Goal: Contribute content

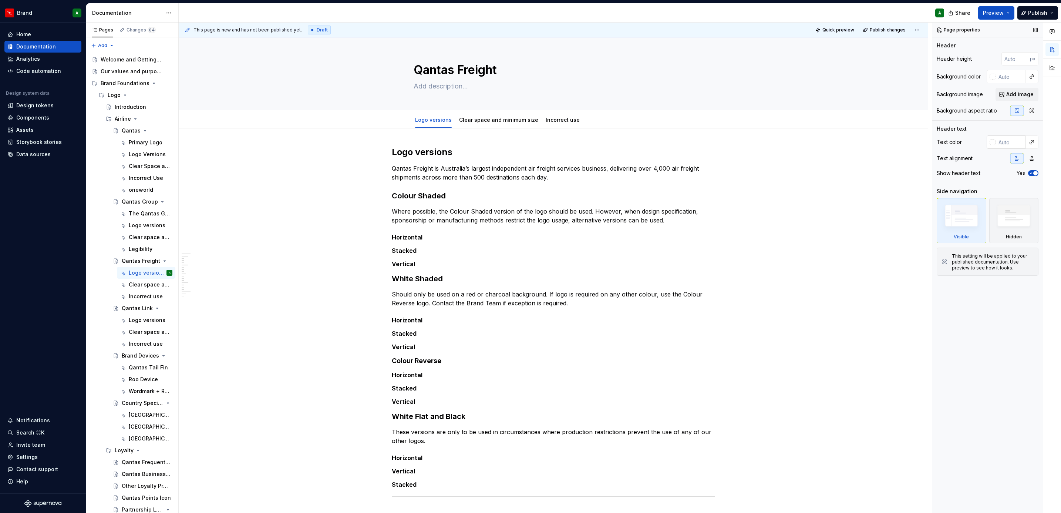
click at [1014, 142] on input "text" at bounding box center [1011, 141] width 30 height 13
type textarea "*"
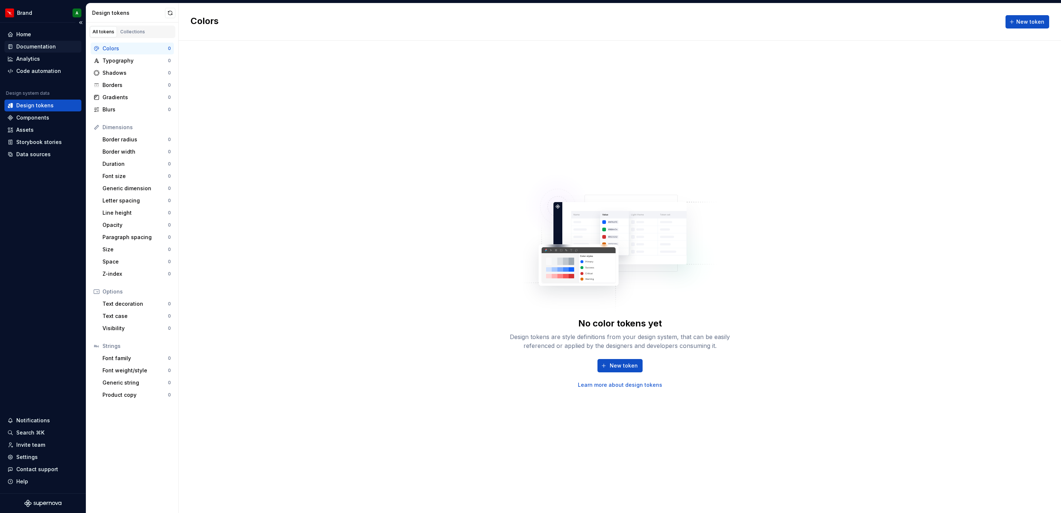
click at [47, 45] on div "Documentation" at bounding box center [36, 46] width 40 height 7
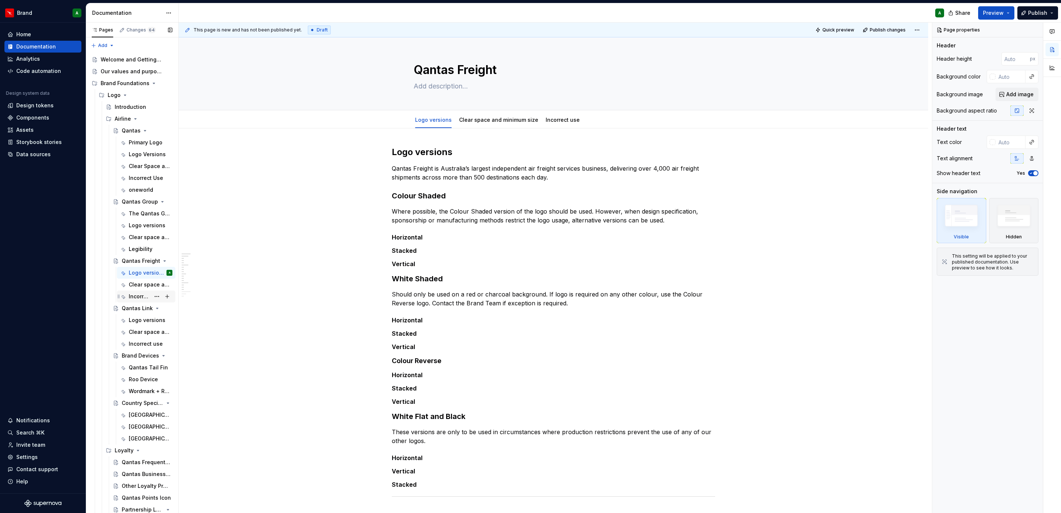
click at [137, 292] on div "Incorrect use" at bounding box center [151, 296] width 44 height 10
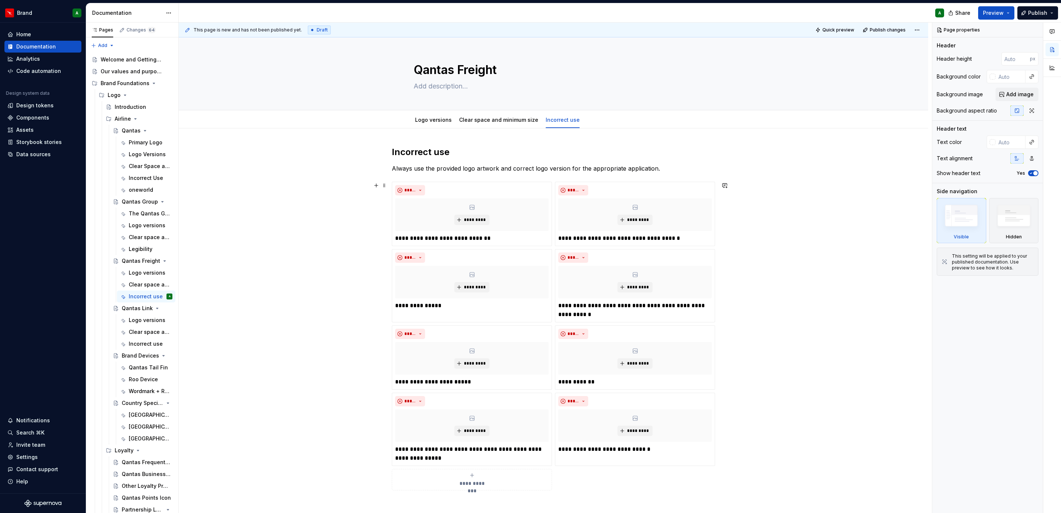
scroll to position [141, 0]
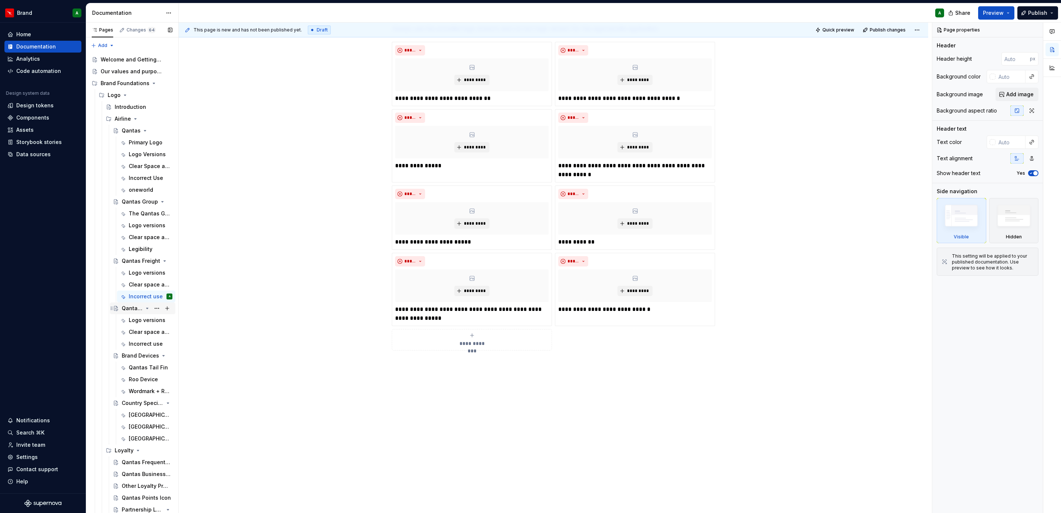
click at [144, 306] on icon "Page tree" at bounding box center [147, 308] width 6 height 6
click at [128, 319] on div "Logo versions" at bounding box center [146, 320] width 53 height 10
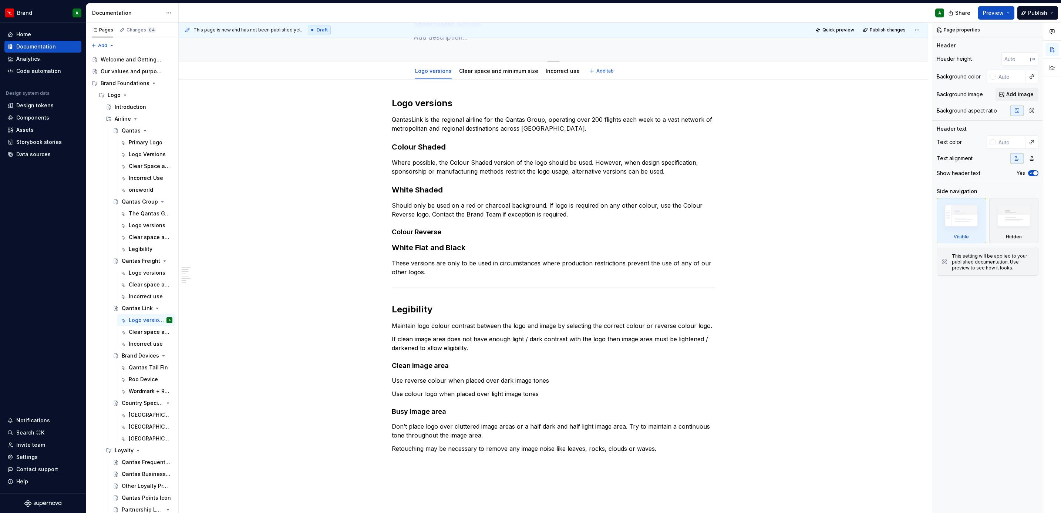
scroll to position [151, 0]
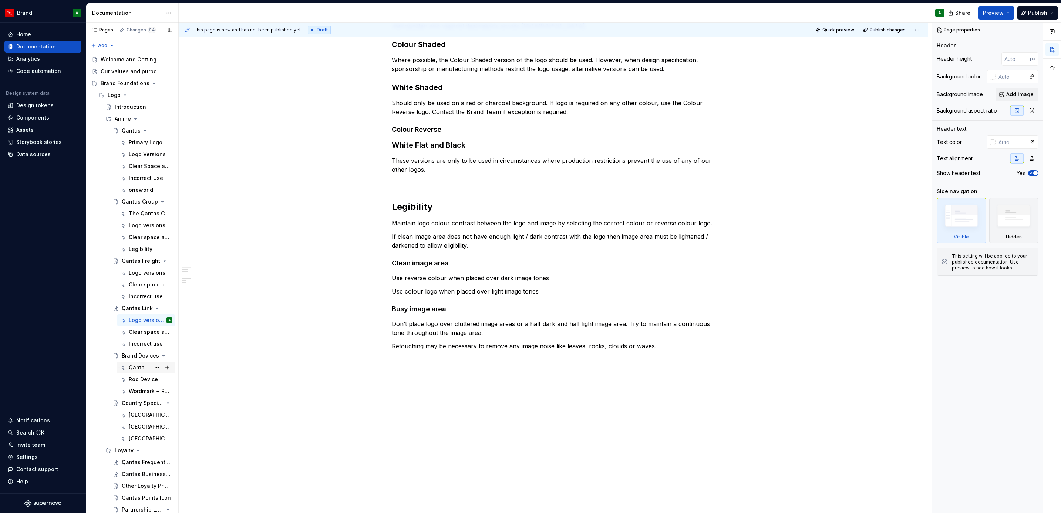
click at [141, 364] on div "Qantas Tail Fin" at bounding box center [139, 367] width 21 height 7
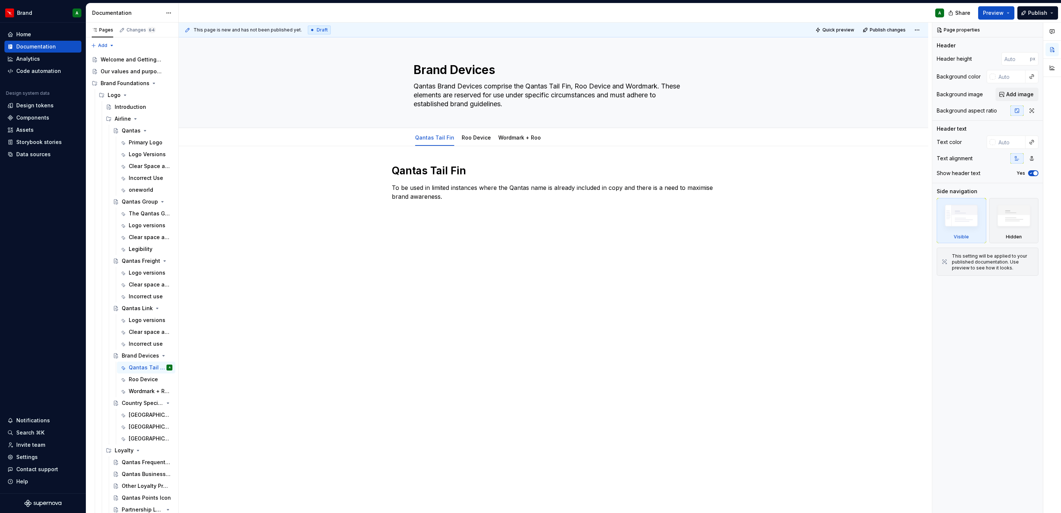
click at [480, 309] on div "Qantas Tail Fin To be used in limited instances where the Qantas name is alread…" at bounding box center [554, 255] width 750 height 218
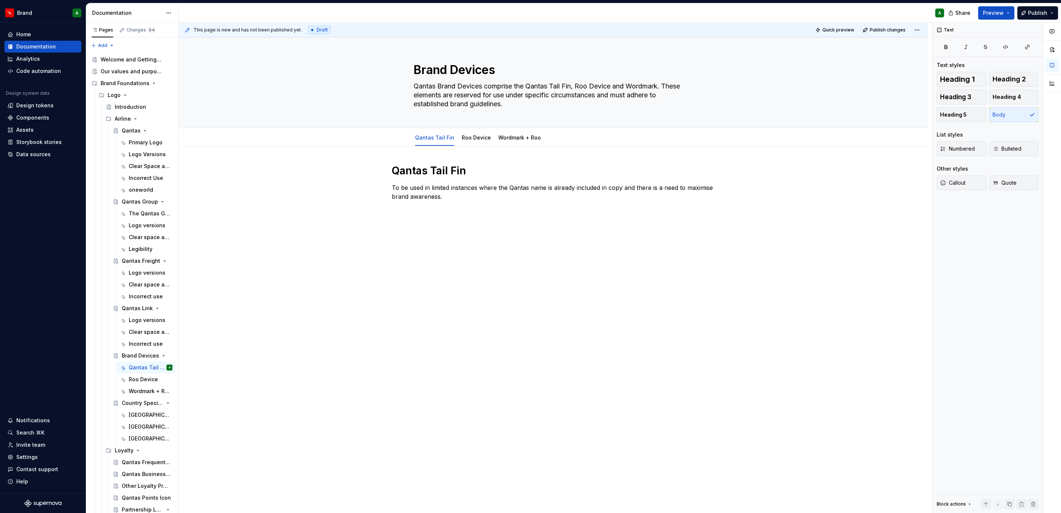
click at [722, 250] on div "Qantas Tail Fin To be used in limited instances where the Qantas name is alread…" at bounding box center [554, 261] width 750 height 231
click at [141, 377] on div "Roo Device" at bounding box center [139, 379] width 21 height 7
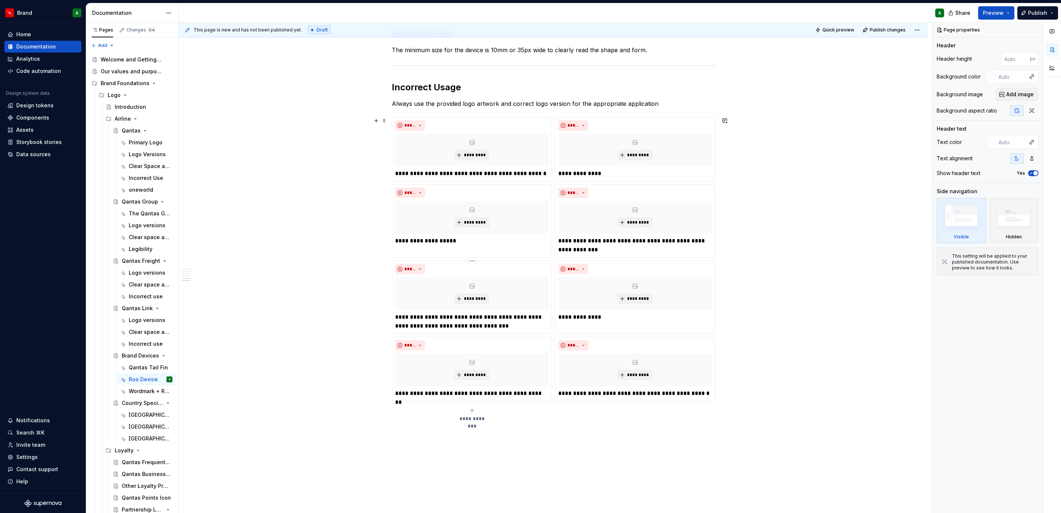
scroll to position [451, 0]
click at [132, 417] on div "[GEOGRAPHIC_DATA]" at bounding box center [139, 414] width 21 height 7
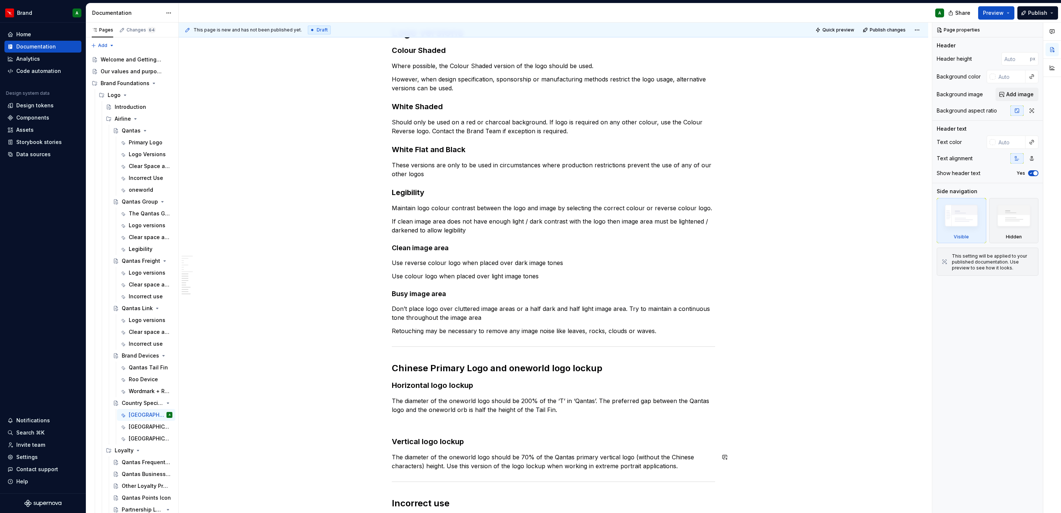
scroll to position [722, 0]
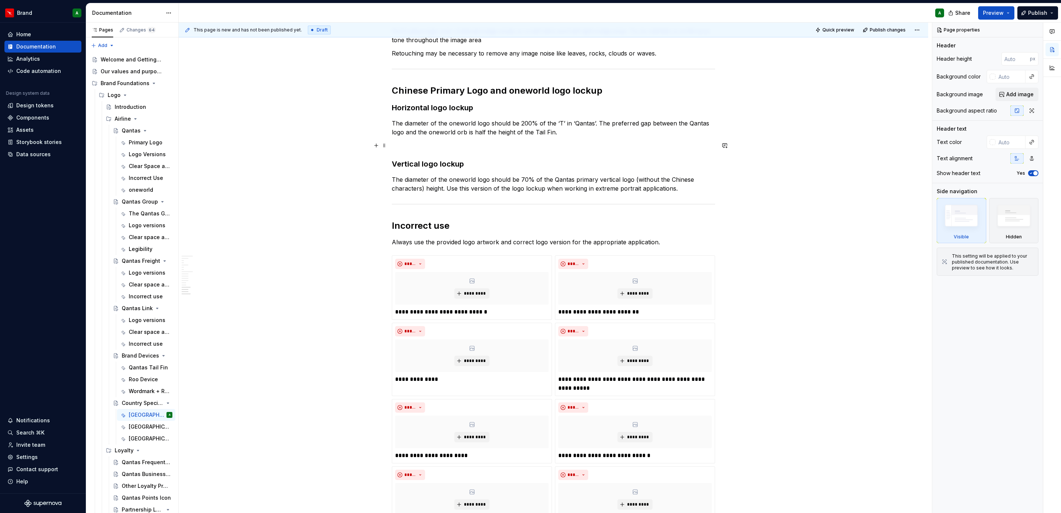
click at [421, 149] on p at bounding box center [553, 145] width 323 height 9
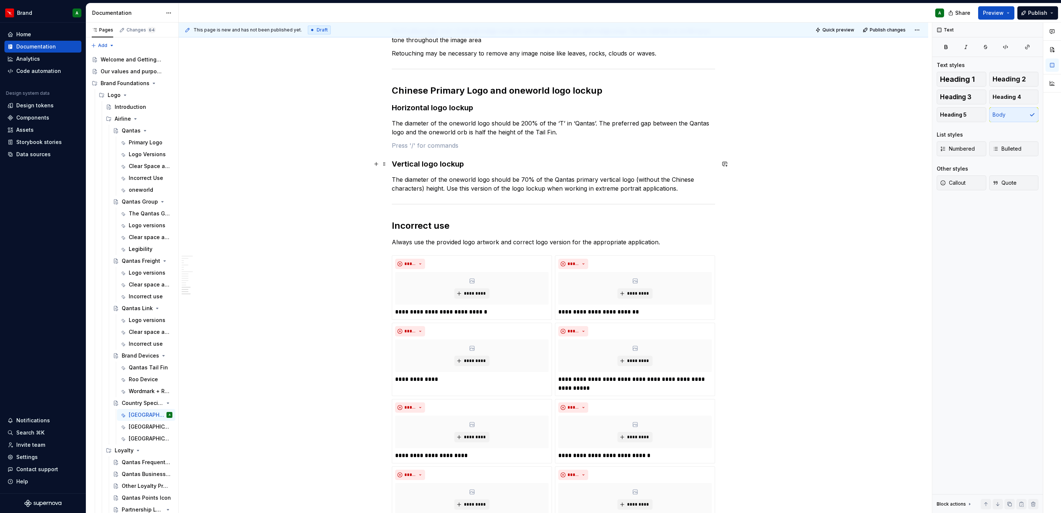
click at [518, 160] on h3 "Vertical logo lockup" at bounding box center [553, 164] width 323 height 10
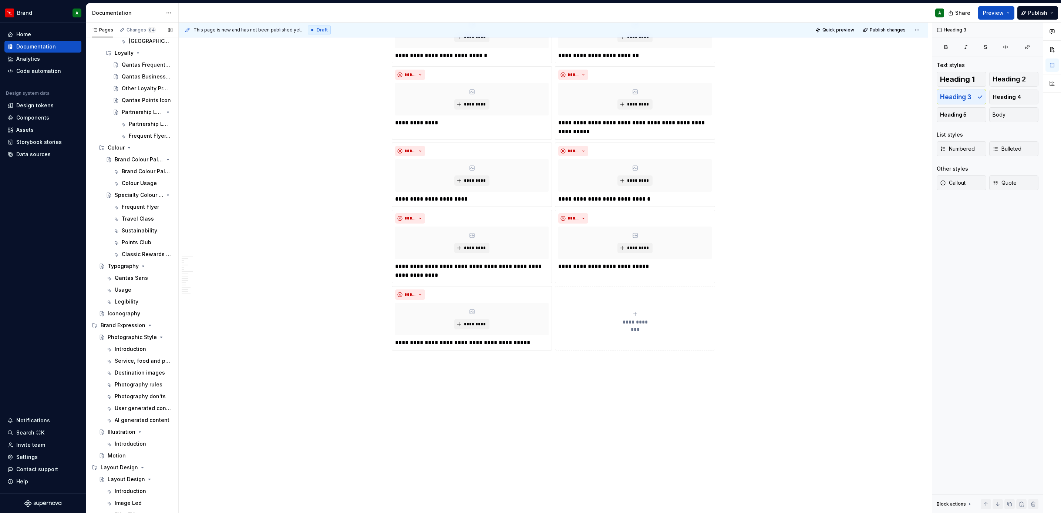
scroll to position [569, 0]
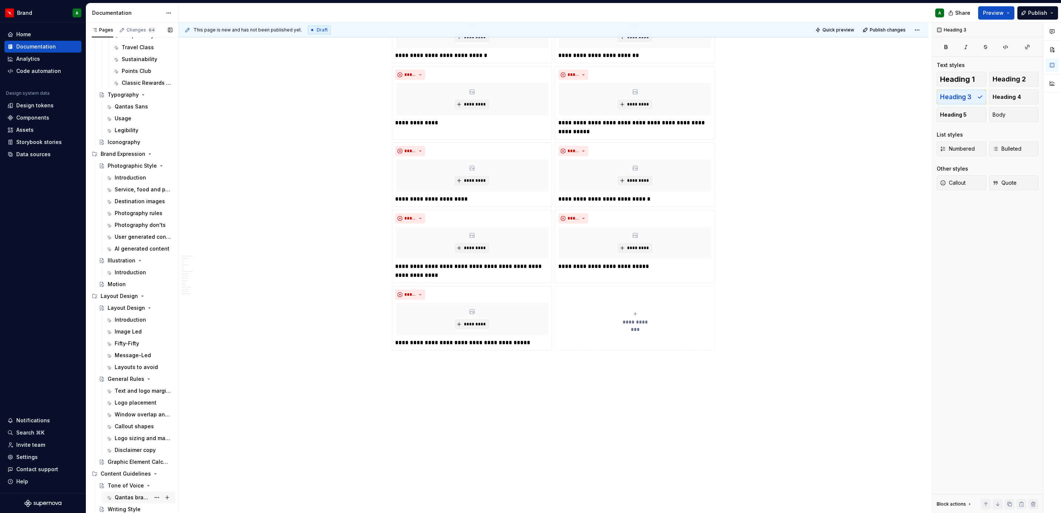
click at [124, 494] on div "Qantas brand voice" at bounding box center [133, 497] width 36 height 7
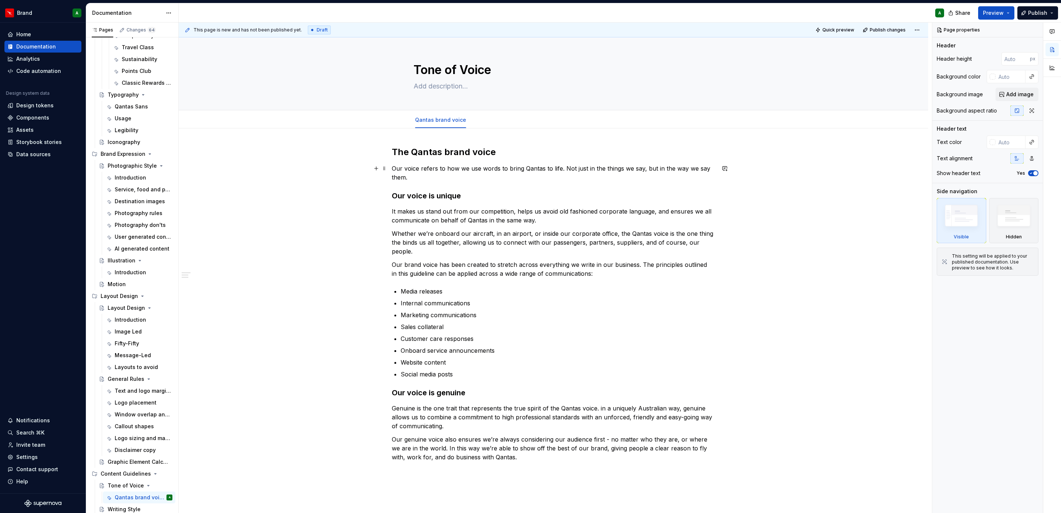
click at [446, 177] on p "Our voice refers to how we use words to bring Qantas to life. Not just in the t…" at bounding box center [553, 173] width 323 height 18
type textarea "*"
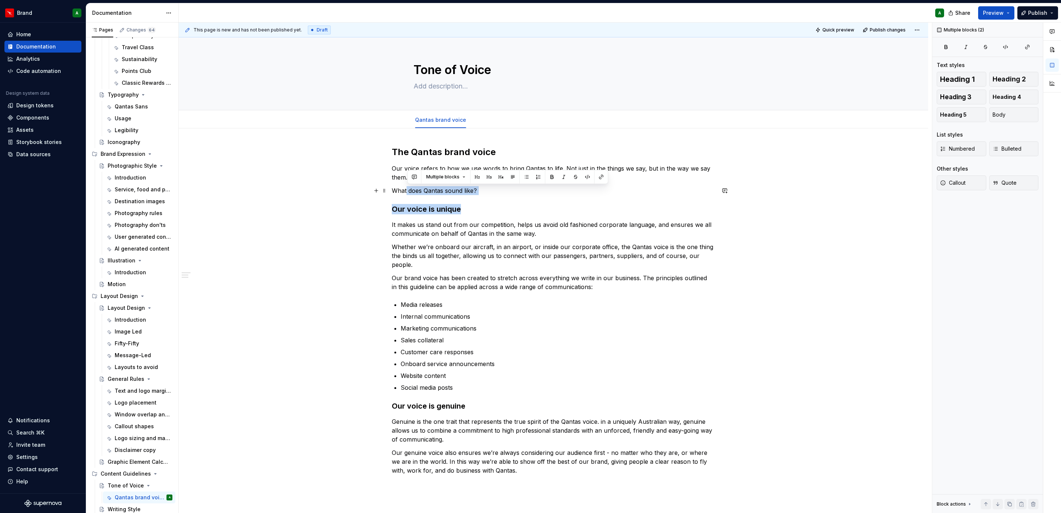
drag, startPoint x: 486, startPoint y: 196, endPoint x: 405, endPoint y: 190, distance: 82.0
click at [405, 190] on div "The Qantas brand voice Our voice refers to how we use words to bring Qantas to …" at bounding box center [553, 317] width 323 height 342
click at [405, 190] on p "What does Qantas sound like?" at bounding box center [553, 190] width 323 height 9
click at [1017, 78] on span "Heading 2" at bounding box center [1009, 78] width 33 height 7
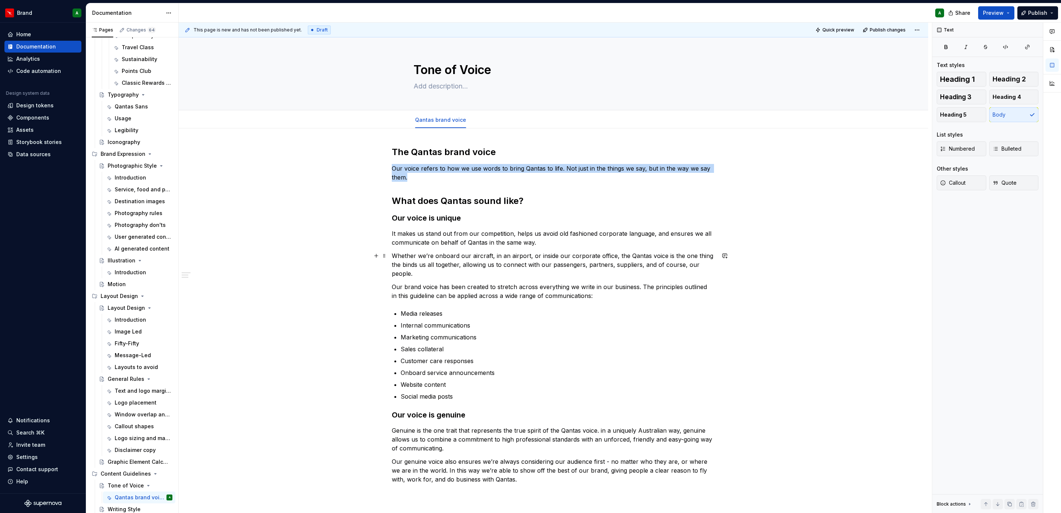
click at [493, 268] on p "Whether we’re onboard our aircraft, in an airport, or inside our corporate offi…" at bounding box center [553, 264] width 323 height 27
click at [449, 148] on h2 "The Qantas brand voice" at bounding box center [553, 152] width 323 height 12
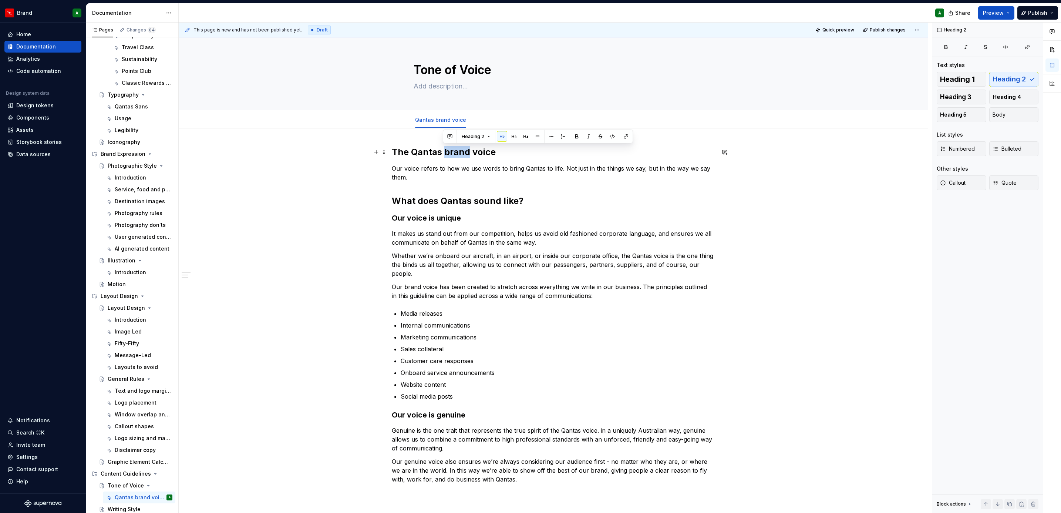
click at [449, 148] on h2 "The Qantas brand voice" at bounding box center [553, 152] width 323 height 12
click at [430, 177] on p "Our voice refers to how we use words to bring Qantas to life. Not just in the t…" at bounding box center [553, 173] width 323 height 18
click at [423, 179] on p "Our voice refers to how we use words to bring Qantas to life. Not just in the t…" at bounding box center [553, 173] width 323 height 18
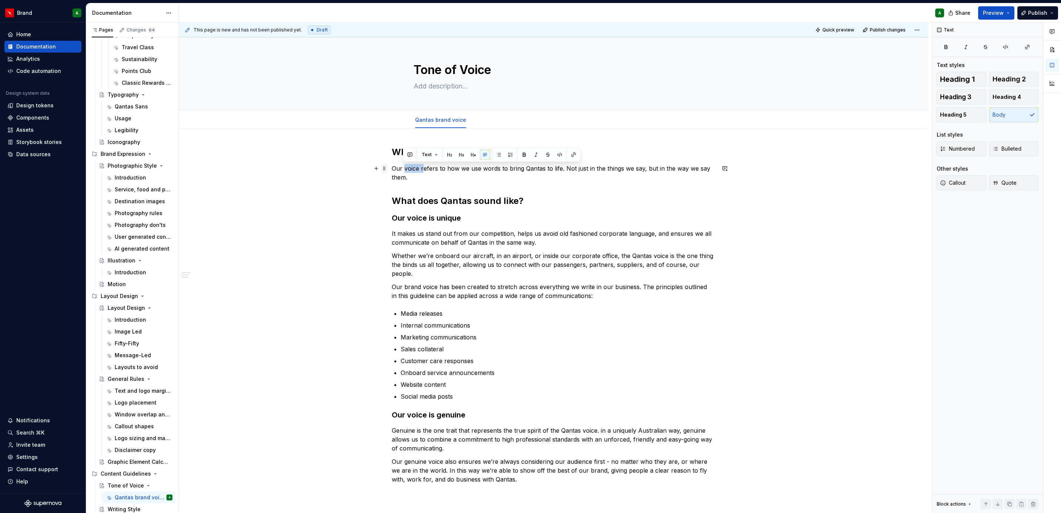
drag, startPoint x: 423, startPoint y: 173, endPoint x: 386, endPoint y: 171, distance: 37.4
click at [392, 171] on div "What is tone of voice? Our voice refers to how we use words to bring Qantas to …" at bounding box center [553, 326] width 323 height 360
click at [399, 172] on p "Our voice refers to how we use words to bring Qantas to life. Not just in the t…" at bounding box center [553, 173] width 323 height 18
drag, startPoint x: 412, startPoint y: 180, endPoint x: 392, endPoint y: 167, distance: 24.0
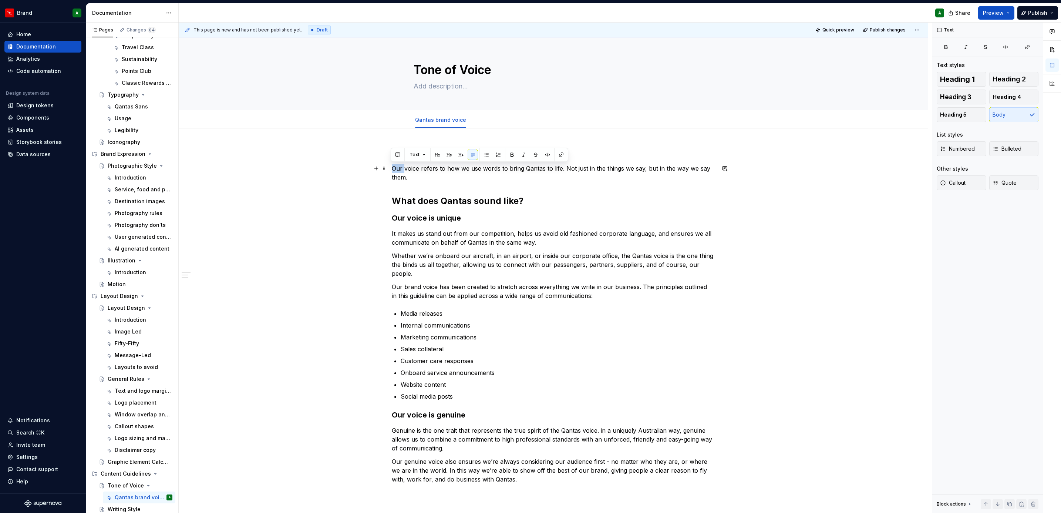
click at [392, 167] on p "Our voice refers to how we use words to bring Qantas to life. Not just in the t…" at bounding box center [553, 173] width 323 height 18
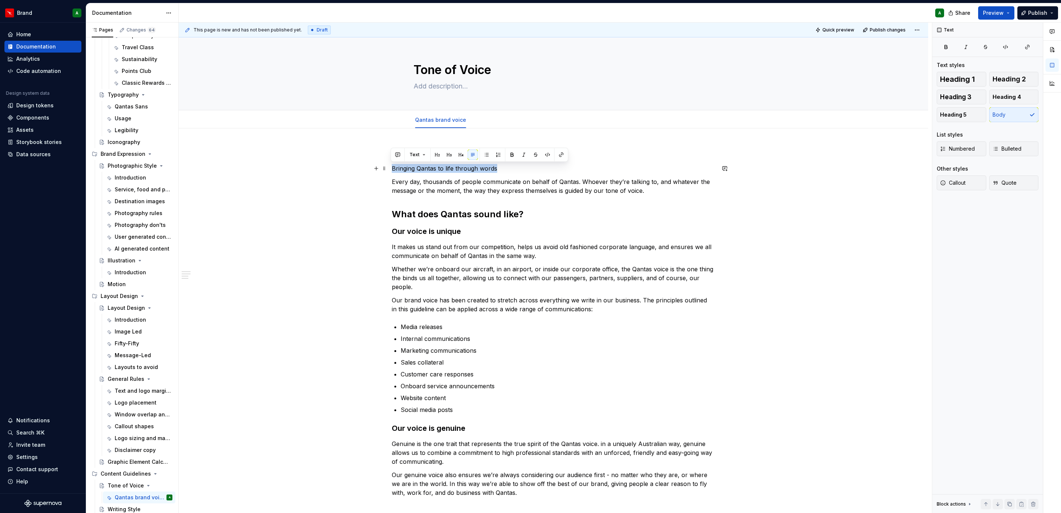
drag, startPoint x: 494, startPoint y: 164, endPoint x: 390, endPoint y: 171, distance: 104.9
click at [390, 171] on div "What is tone of voice? Bringing Qantas to life through words Every day, thousan…" at bounding box center [554, 400] width 750 height 545
click at [975, 113] on button "Heading 5" at bounding box center [962, 114] width 50 height 15
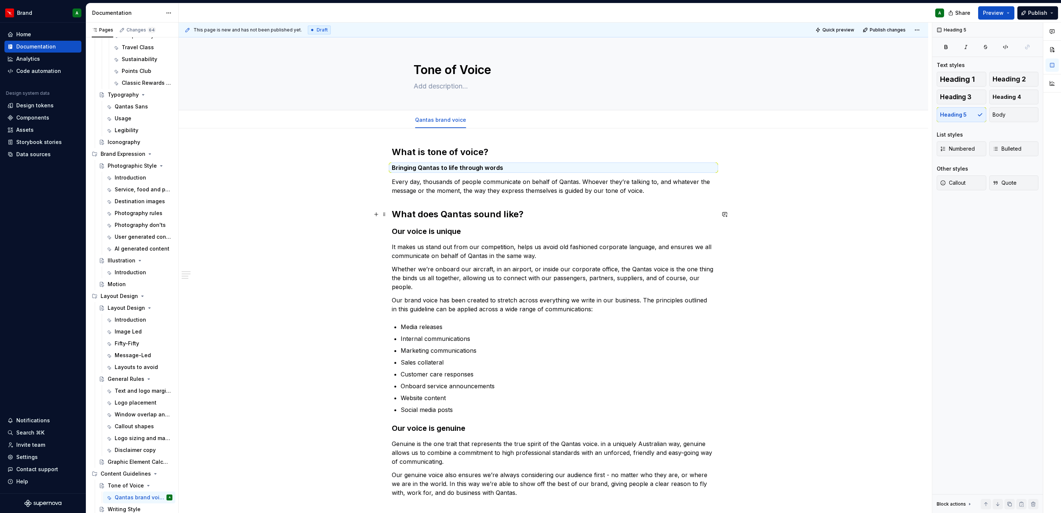
click at [581, 210] on h2 "What does Qantas sound like?" at bounding box center [553, 214] width 323 height 12
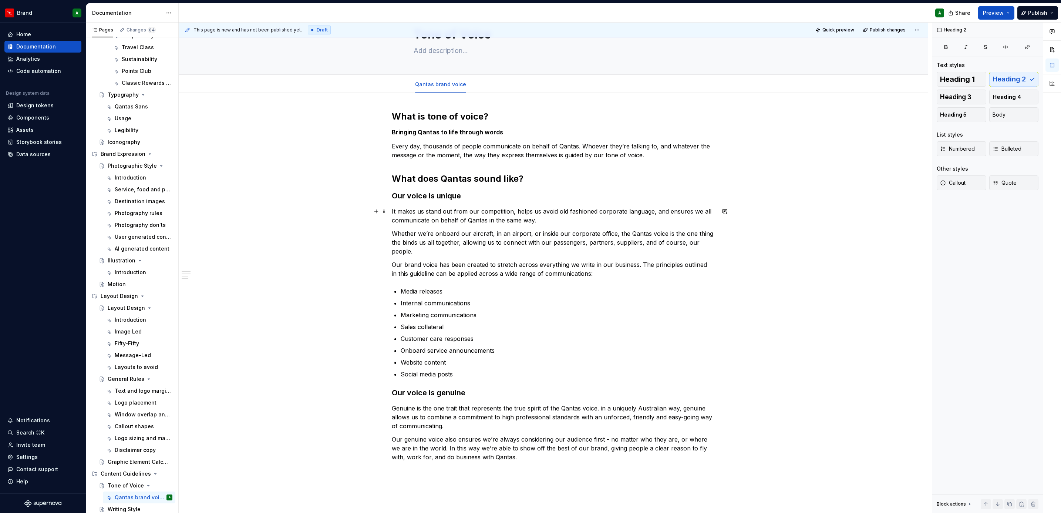
scroll to position [36, 0]
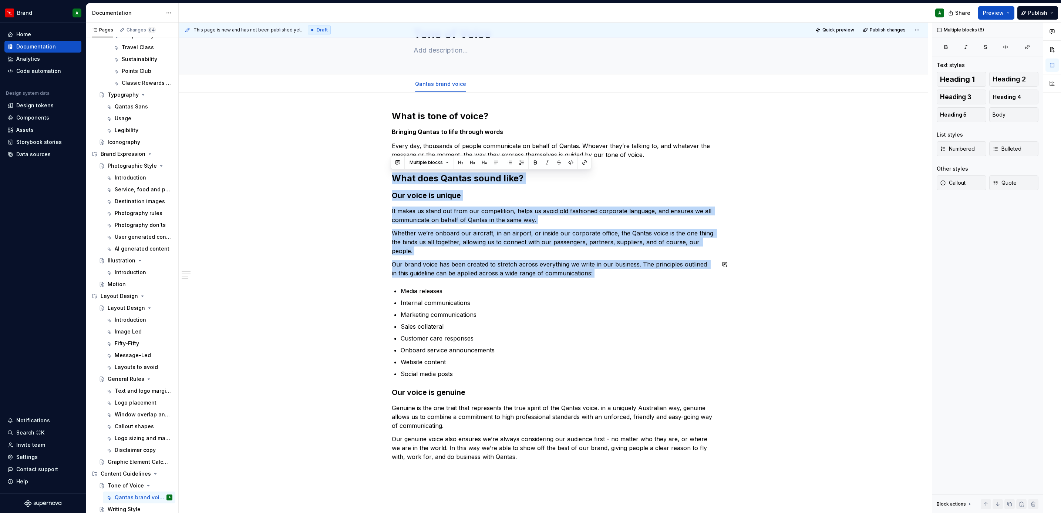
drag, startPoint x: 391, startPoint y: 175, endPoint x: 622, endPoint y: 282, distance: 254.3
click at [622, 282] on div "What is tone of voice? Bringing Qantas to life through words Every day, thousan…" at bounding box center [553, 292] width 323 height 364
drag, startPoint x: 622, startPoint y: 282, endPoint x: 573, endPoint y: 268, distance: 51.3
click at [573, 268] on p "Our brand voice has been created to stretch across everything we write in our b…" at bounding box center [553, 269] width 323 height 18
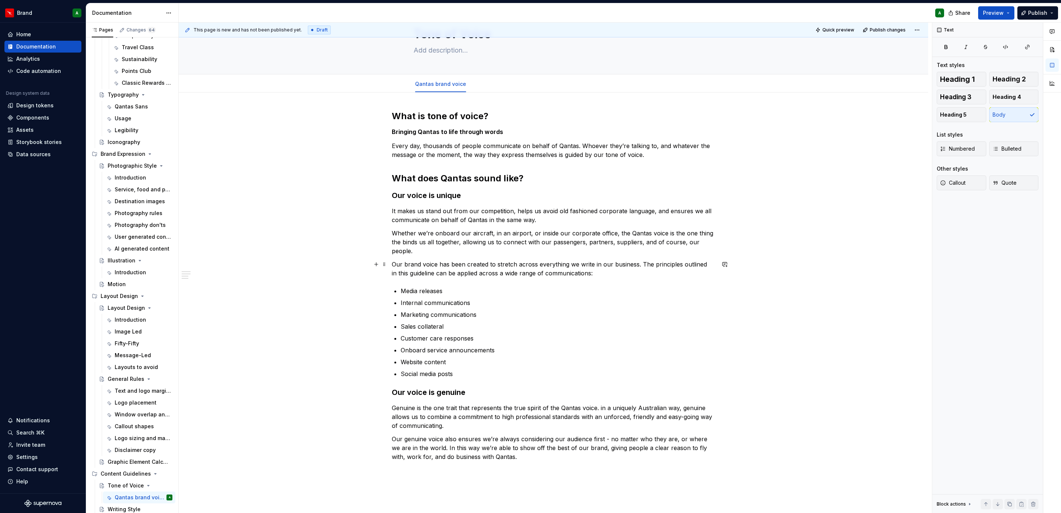
click at [639, 266] on p "Our brand voice has been created to stretch across everything we write in our b…" at bounding box center [553, 269] width 323 height 18
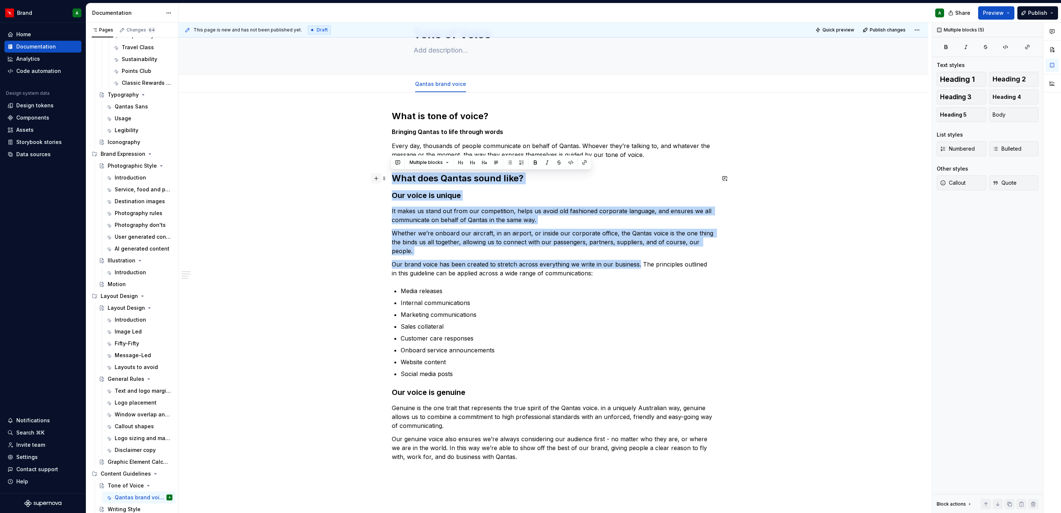
drag, startPoint x: 638, startPoint y: 266, endPoint x: 376, endPoint y: 176, distance: 277.0
click at [392, 176] on div "What is tone of voice? Bringing Qantas to life through words Every day, thousan…" at bounding box center [553, 296] width 323 height 373
copy div "What does Qantas sound like? Our voice is unique It makes us stand out from our…"
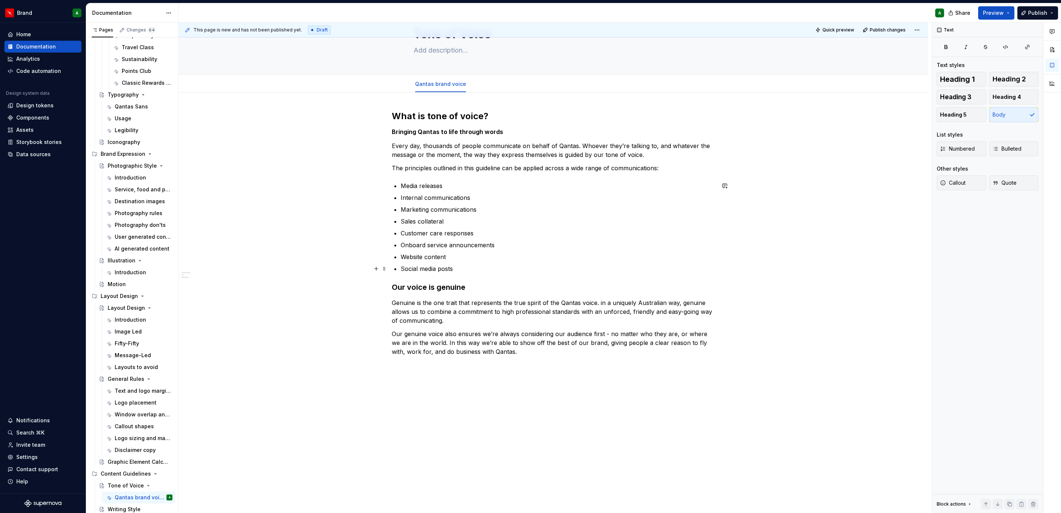
click at [470, 271] on p "Social media posts" at bounding box center [558, 268] width 315 height 9
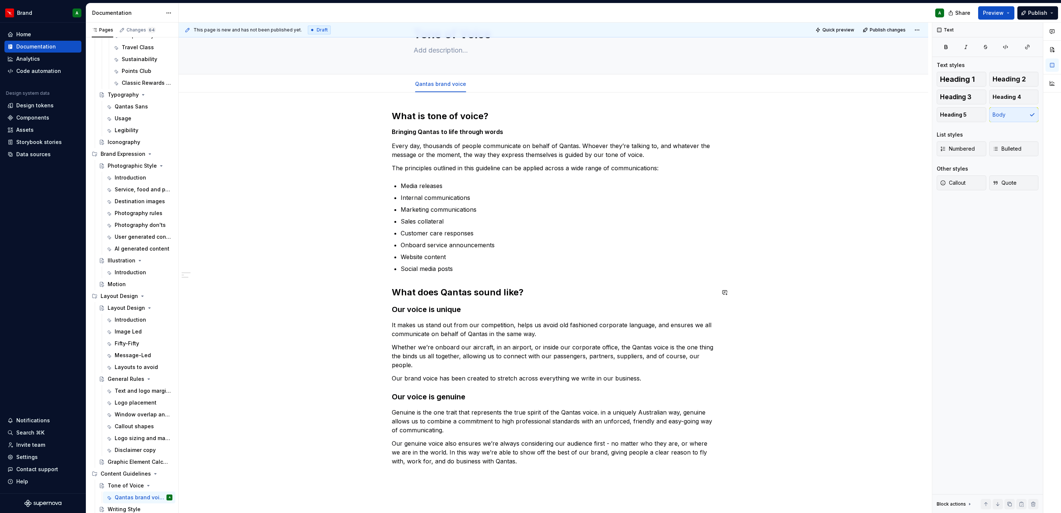
click at [438, 301] on div "What is tone of voice? Bringing Qantas to life through words Every day, thousan…" at bounding box center [553, 294] width 323 height 369
click at [416, 289] on h2 "What does Qantas sound like?" at bounding box center [553, 292] width 323 height 12
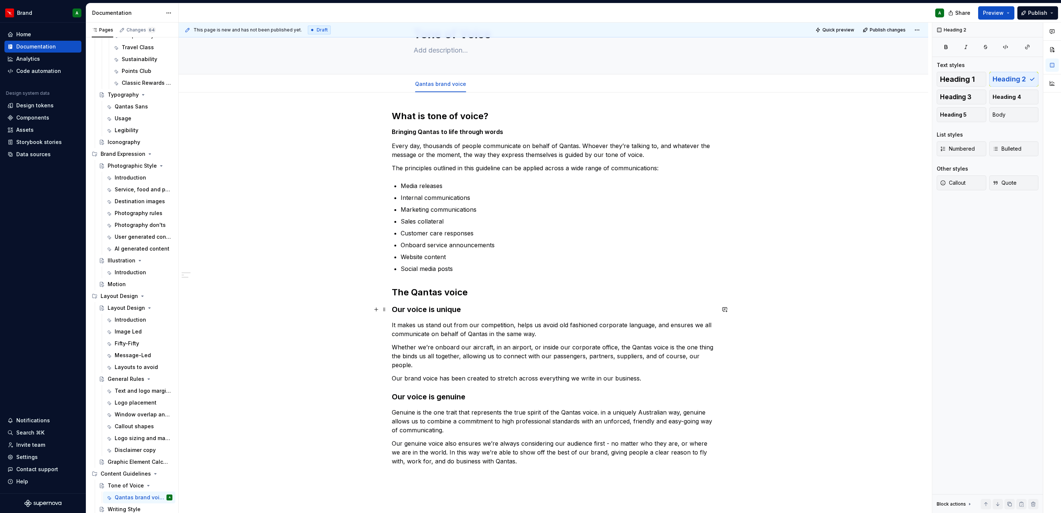
click at [439, 310] on h3 "Our voice is unique" at bounding box center [553, 309] width 323 height 10
click at [1019, 96] on span "Heading 4" at bounding box center [1007, 96] width 28 height 7
click at [518, 385] on div "What is tone of voice? Bringing Qantas to life through words Every day, thousan…" at bounding box center [553, 293] width 323 height 367
click at [545, 309] on h4 "Our voice reflects the Spirit of Australia" at bounding box center [553, 308] width 323 height 9
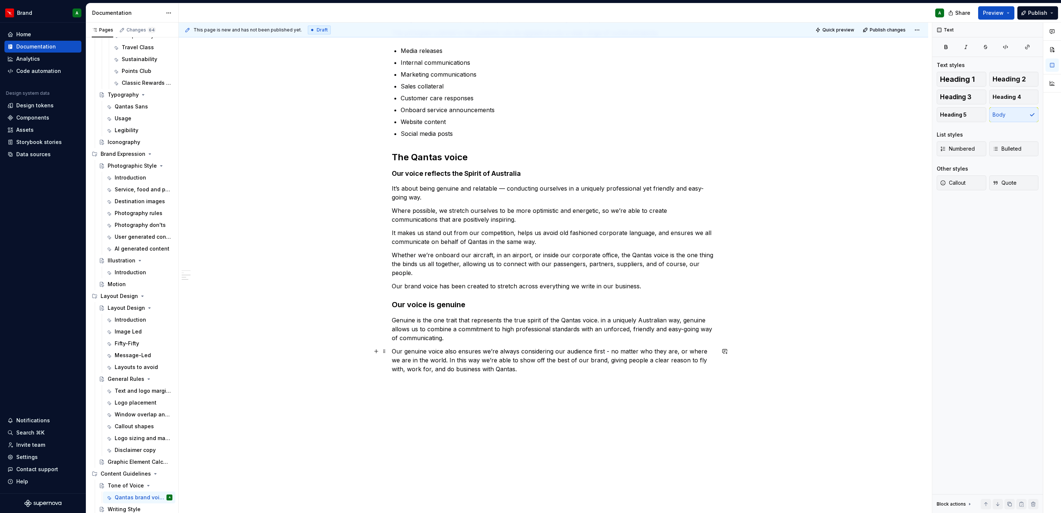
scroll to position [172, 0]
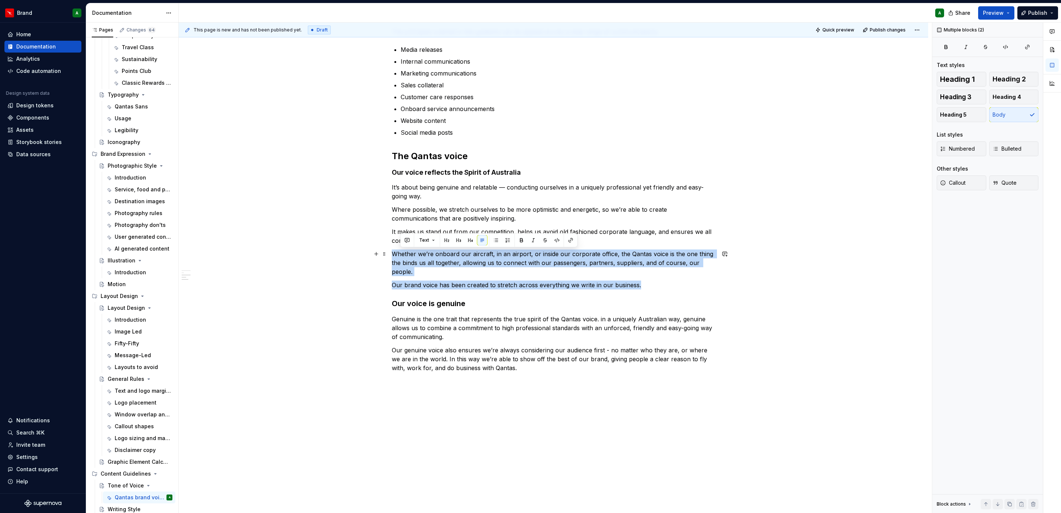
drag, startPoint x: 659, startPoint y: 286, endPoint x: 369, endPoint y: 256, distance: 292.4
click at [369, 256] on div "What is tone of voice? Bringing Qantas to life through words Every day, thousan…" at bounding box center [554, 252] width 750 height 592
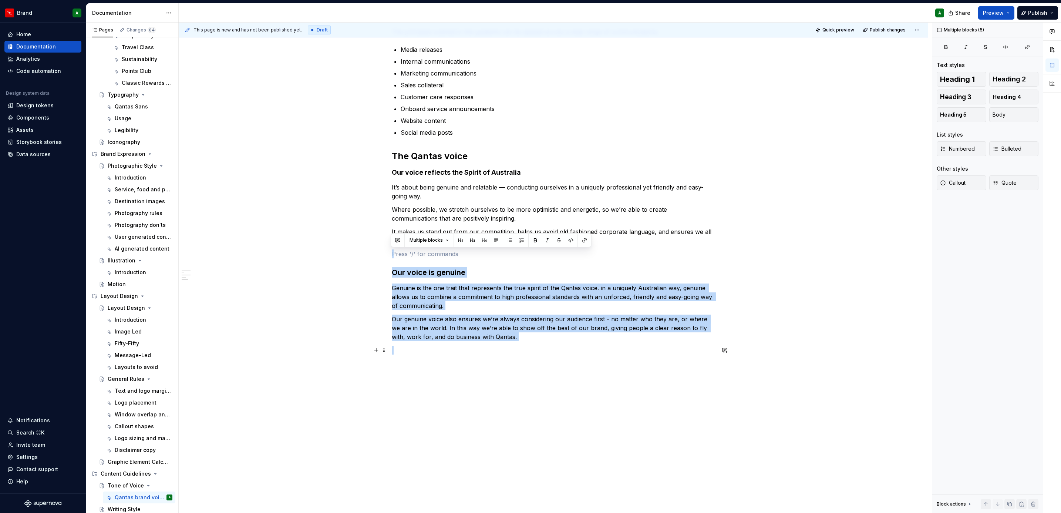
drag, startPoint x: 401, startPoint y: 255, endPoint x: 554, endPoint y: 350, distance: 179.6
click at [554, 350] on div "What is tone of voice? Bringing Qantas to life through words Every day, thousan…" at bounding box center [553, 164] width 323 height 380
copy div "Our voice is genuine Genuine is the one trait that represents the true spirit o…"
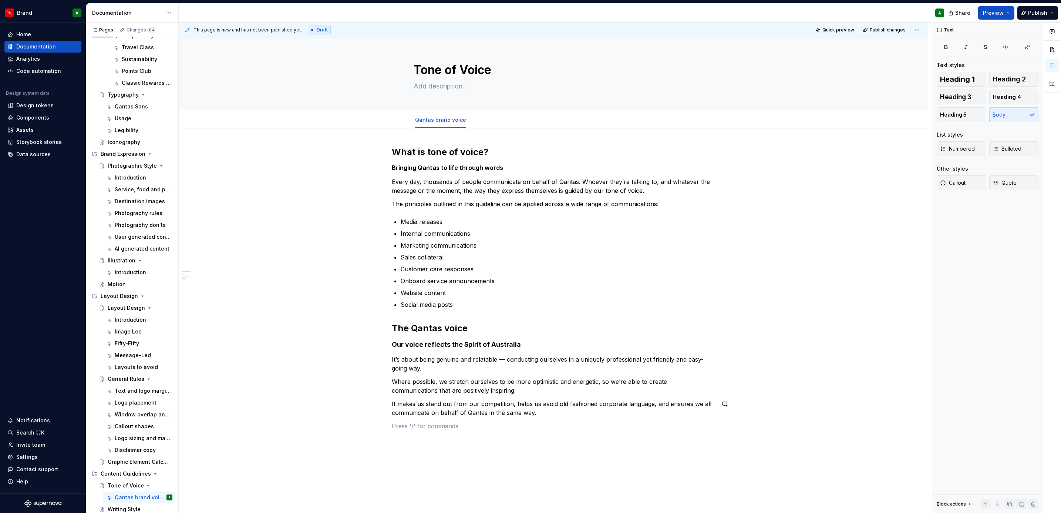
scroll to position [0, 0]
type textarea "*"
click at [483, 117] on span "Add tab" at bounding box center [491, 120] width 17 height 6
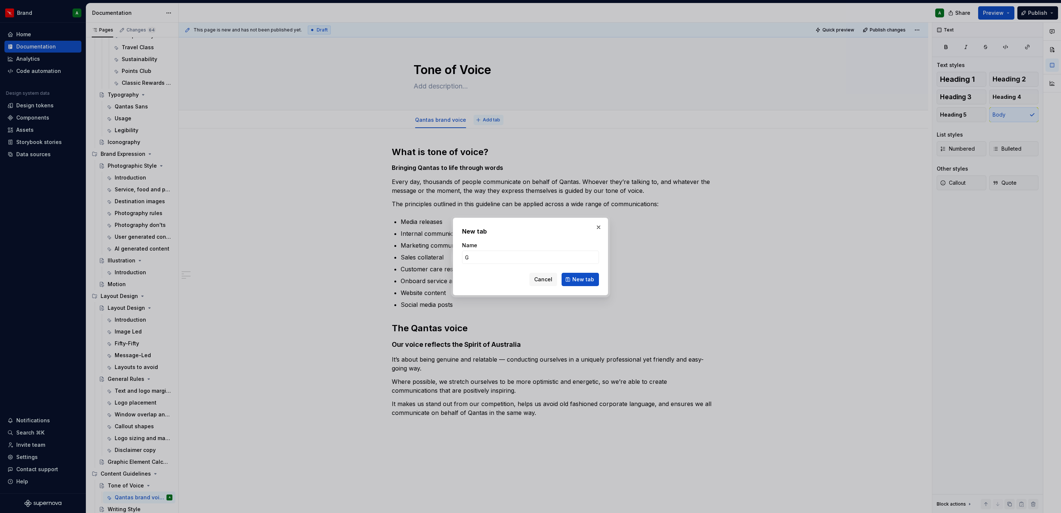
type input "Ge"
type textarea "*"
type input "Gen"
type textarea "*"
type input "Genuine"
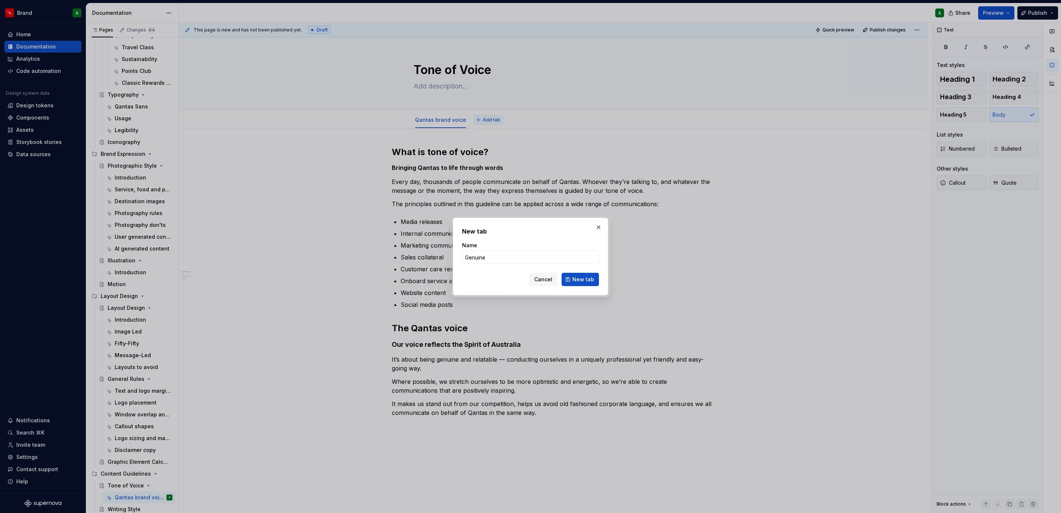
click button "New tab" at bounding box center [580, 279] width 37 height 13
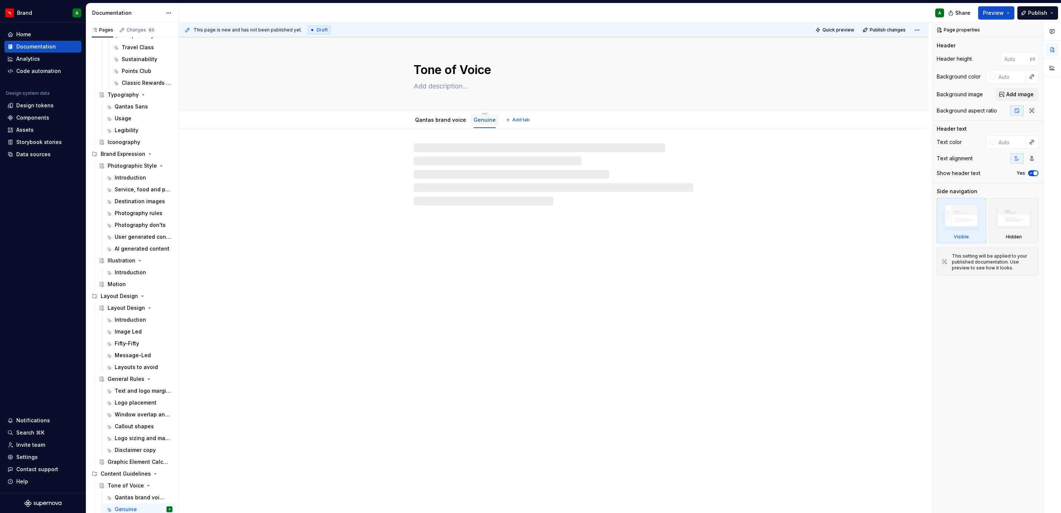
click at [481, 120] on link "Genuine" at bounding box center [485, 120] width 22 height 6
click at [467, 168] on div at bounding box center [554, 174] width 280 height 62
click at [490, 170] on div at bounding box center [554, 174] width 280 height 62
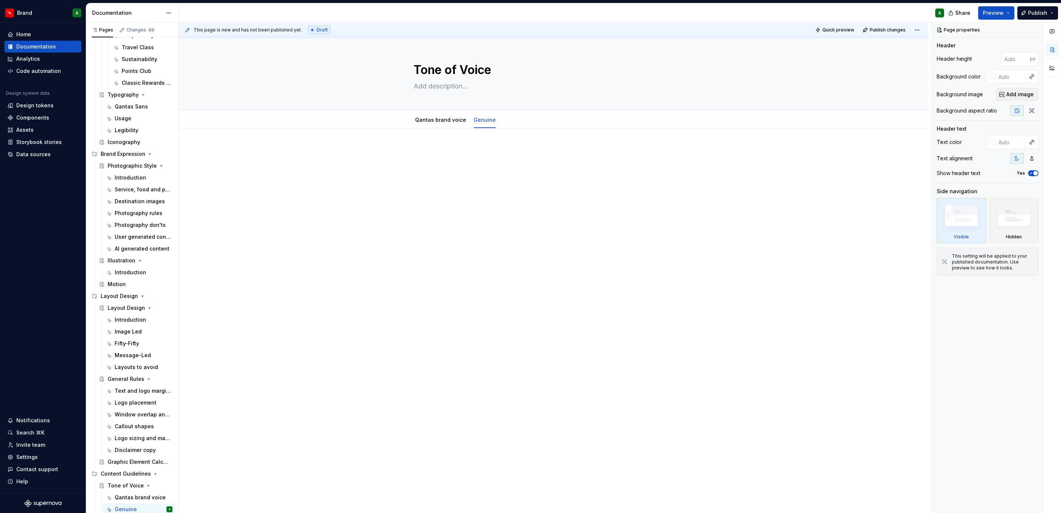
click at [472, 146] on div at bounding box center [554, 232] width 750 height 209
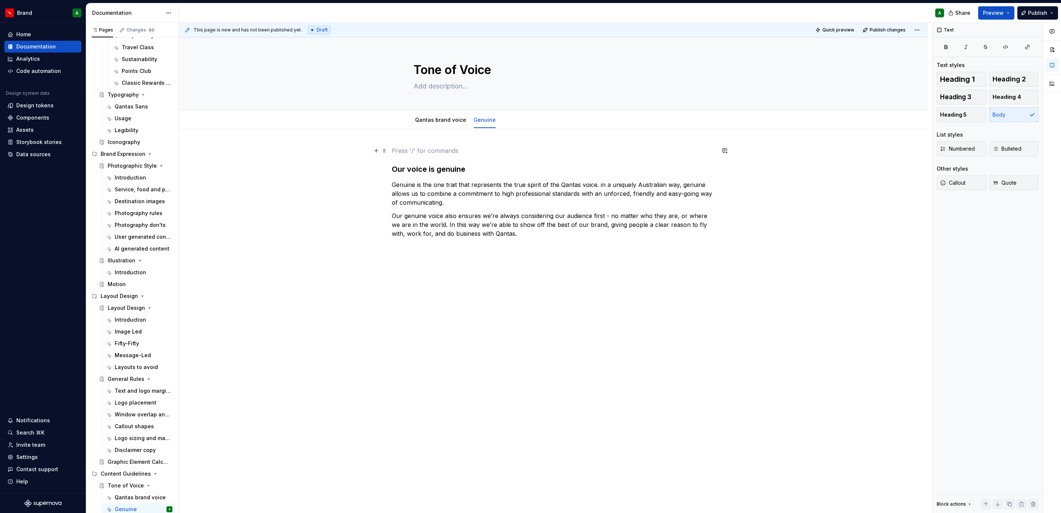
click at [453, 149] on p at bounding box center [553, 150] width 323 height 9
drag, startPoint x: 392, startPoint y: 169, endPoint x: 399, endPoint y: 160, distance: 11.3
click at [399, 160] on div "Our voice is genuine Genuine is the one trait that represents the true spirit o…" at bounding box center [553, 198] width 323 height 105
click at [392, 168] on h3 "Our voice is genuine" at bounding box center [553, 169] width 323 height 10
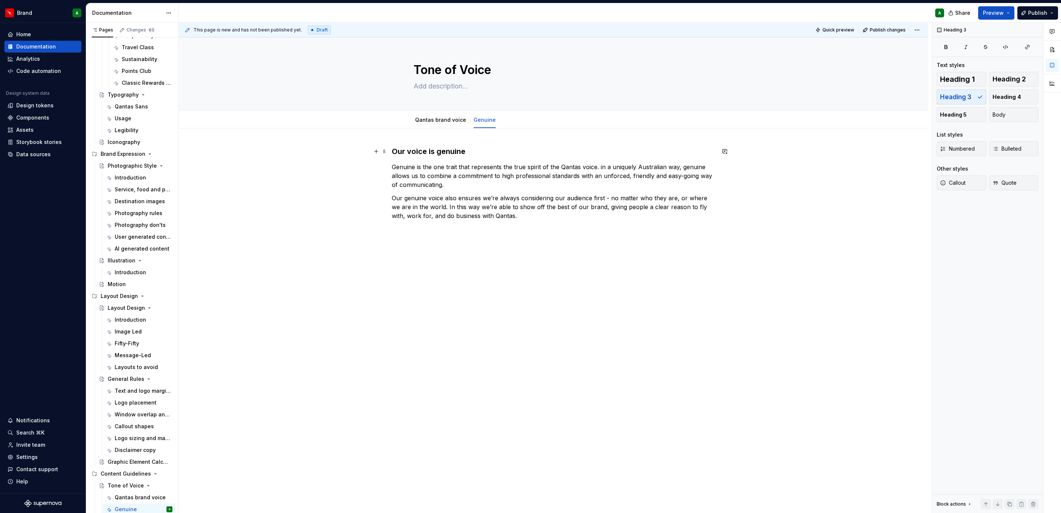
click at [402, 144] on div "Our voice is genuine Genuine is the one trait that represents the true spirit o…" at bounding box center [554, 262] width 750 height 268
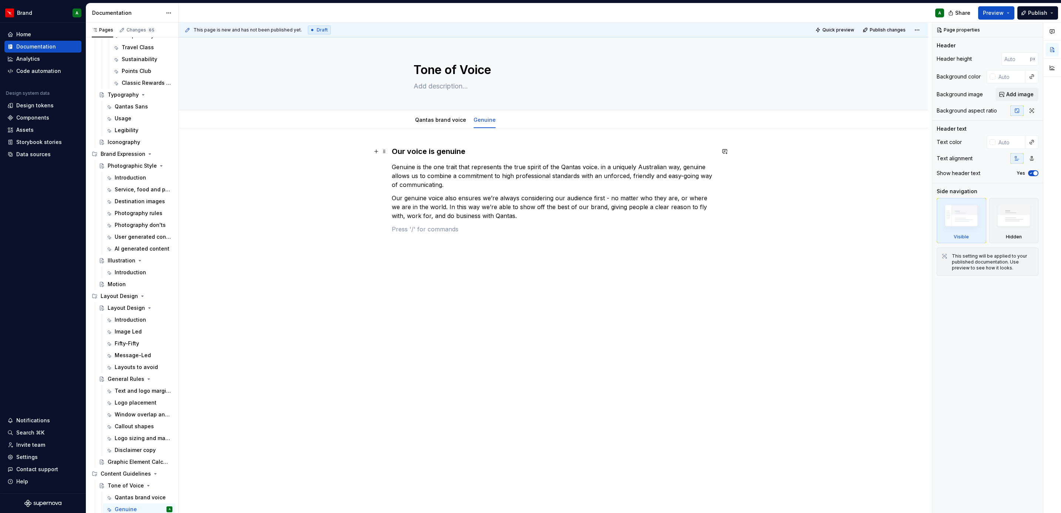
click at [443, 155] on h3 "Our voice is genuine" at bounding box center [553, 151] width 323 height 10
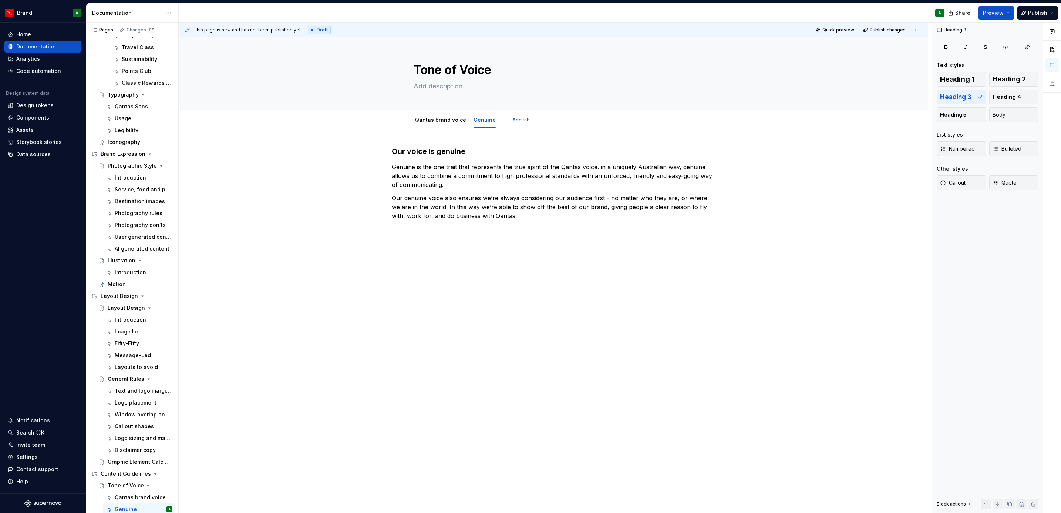
type textarea "*"
click at [1006, 77] on span "Heading 2" at bounding box center [1009, 78] width 33 height 7
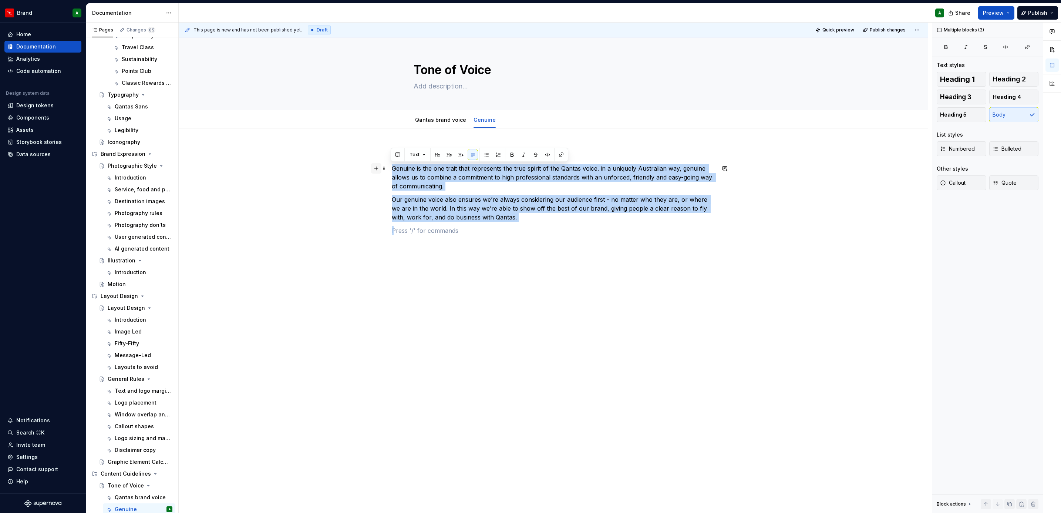
drag, startPoint x: 542, startPoint y: 238, endPoint x: 374, endPoint y: 165, distance: 183.0
click at [392, 165] on div "Our voice is genuine Genuine is the one trait that represents the true spirit o…" at bounding box center [553, 195] width 323 height 98
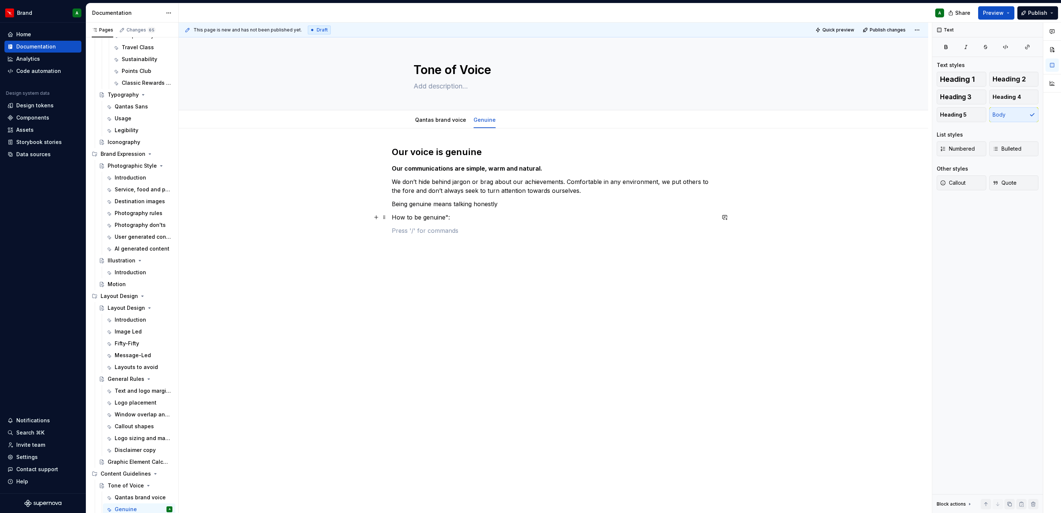
click at [446, 216] on p "How to be genuine":" at bounding box center [553, 217] width 323 height 9
drag, startPoint x: 446, startPoint y: 216, endPoint x: 417, endPoint y: 229, distance: 32.5
click at [417, 229] on div "Our voice is genuine Our communications are simple, warm and natural. We don’t …" at bounding box center [553, 190] width 323 height 89
click at [402, 224] on div "Our voice is genuine Our communications are simple, warm and natural. We don’t …" at bounding box center [553, 190] width 323 height 89
click at [536, 217] on p "How to be genuine:" at bounding box center [553, 217] width 323 height 9
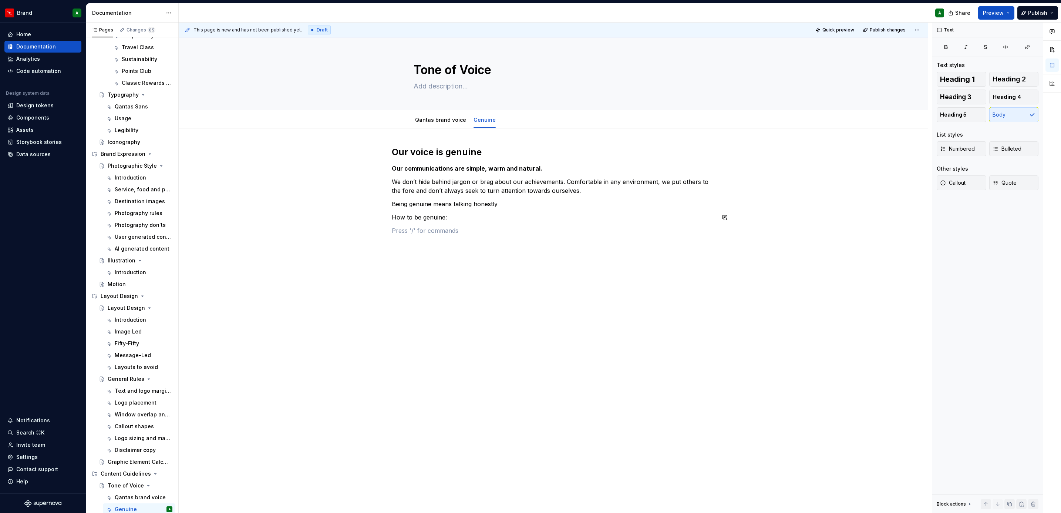
click at [516, 224] on div "Our voice is genuine Our communications are simple, warm and natural. We don’t …" at bounding box center [553, 190] width 323 height 89
click at [1015, 151] on span "Bulleted" at bounding box center [1007, 148] width 29 height 7
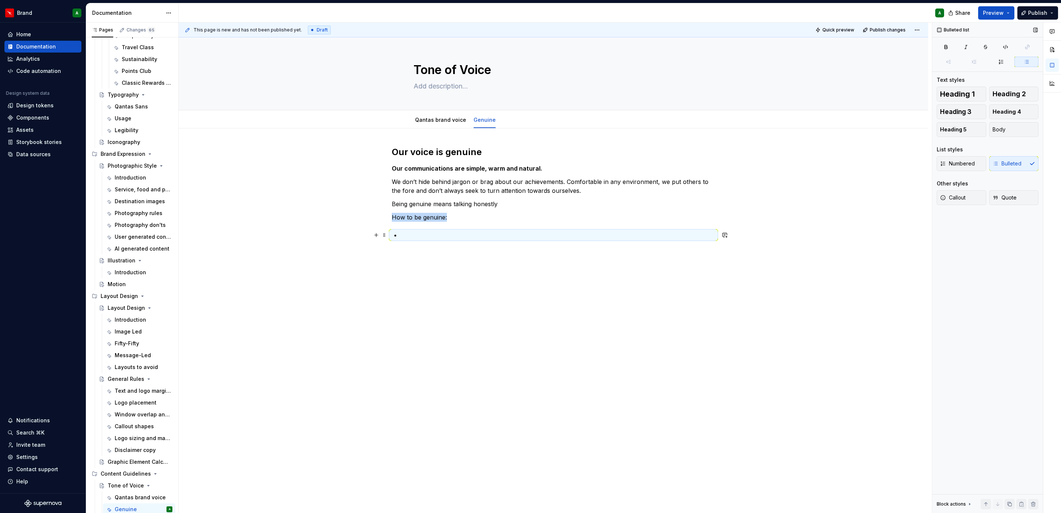
click at [587, 232] on p at bounding box center [558, 235] width 315 height 9
click at [551, 236] on p at bounding box center [558, 235] width 315 height 9
click at [527, 278] on div "Our voice is genuine Our communications are simple, warm and natural. We don’t …" at bounding box center [554, 265] width 750 height 274
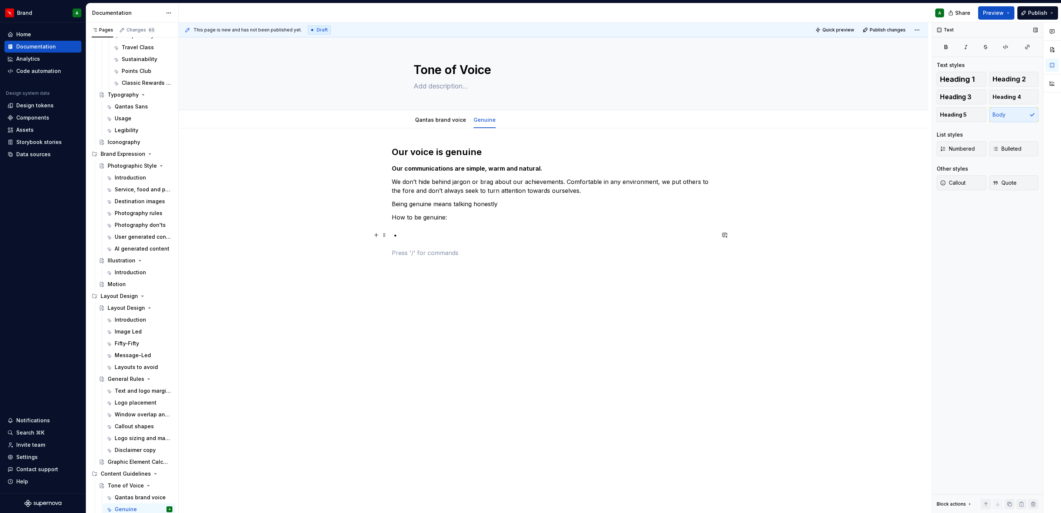
click at [424, 235] on p at bounding box center [558, 235] width 315 height 9
click at [412, 295] on div "Our voice is genuine Our communications are simple, warm and natural. We don’t …" at bounding box center [553, 226] width 323 height 161
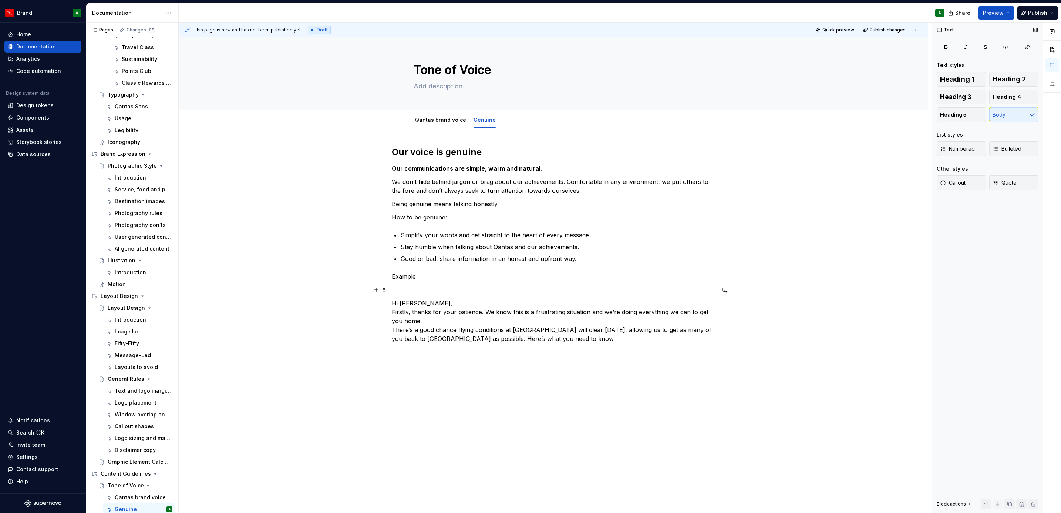
click at [400, 292] on p at bounding box center [553, 289] width 323 height 9
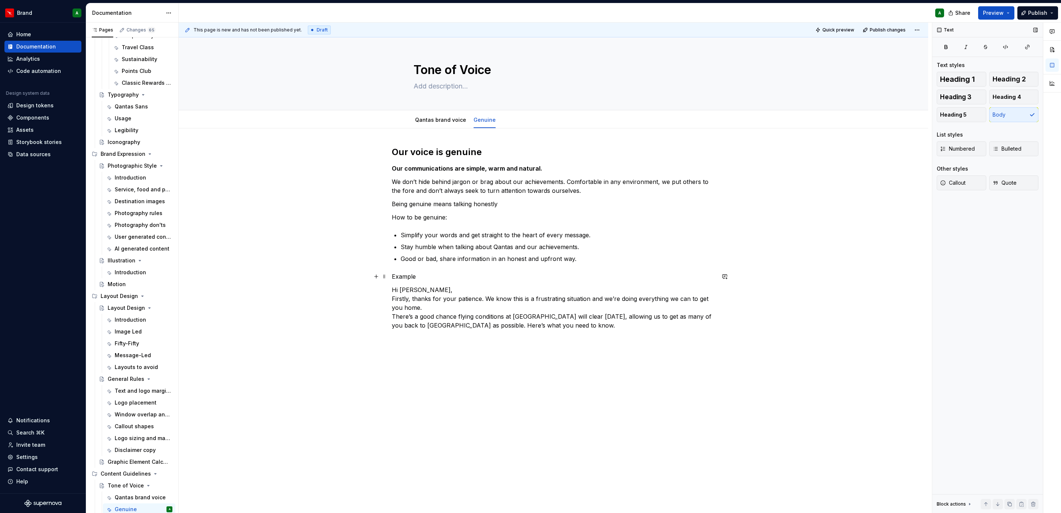
click at [410, 275] on p "Example" at bounding box center [553, 276] width 323 height 9
click at [978, 110] on button "Heading 5" at bounding box center [962, 114] width 50 height 15
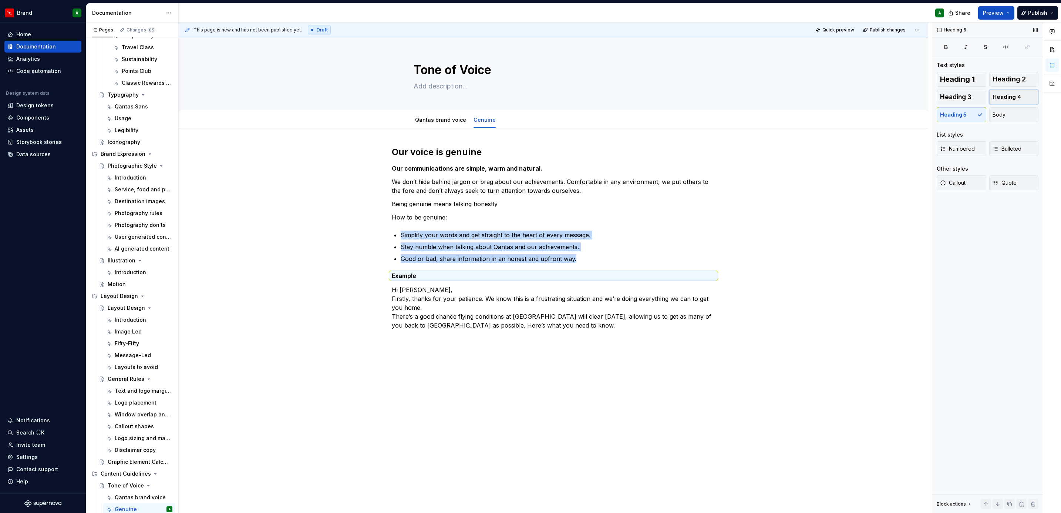
click at [1004, 98] on span "Heading 4" at bounding box center [1007, 96] width 28 height 7
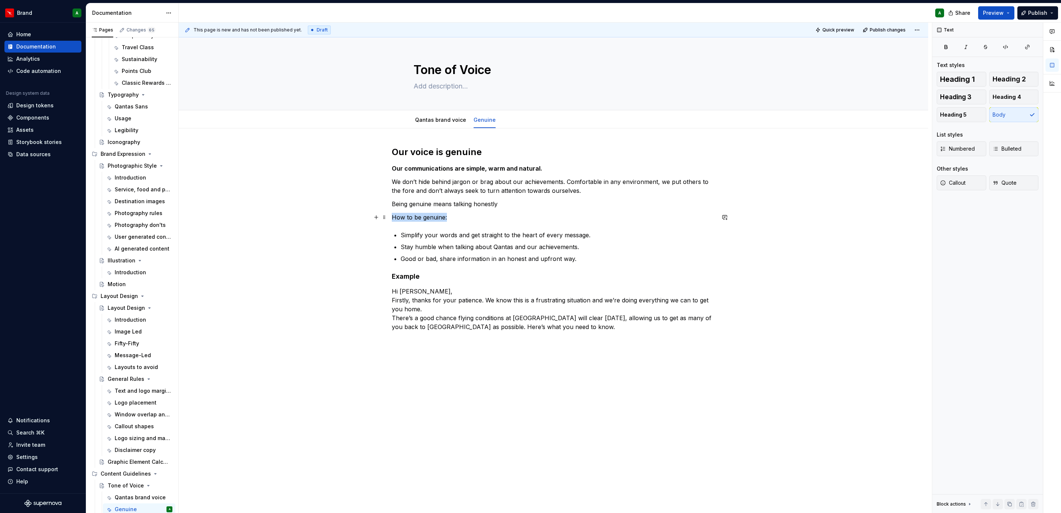
drag, startPoint x: 450, startPoint y: 217, endPoint x: 369, endPoint y: 219, distance: 81.1
click at [369, 219] on div "Our voice is genuine Our communications are simple, warm and natural. We don’t …" at bounding box center [554, 311] width 750 height 366
click at [956, 109] on button "Heading 5" at bounding box center [962, 114] width 50 height 15
click at [575, 256] on p "Good or bad, share information in an honest and upfront way." at bounding box center [558, 258] width 315 height 9
click at [609, 261] on p "Good or bad, share information in an honest and upfront way." at bounding box center [558, 258] width 315 height 9
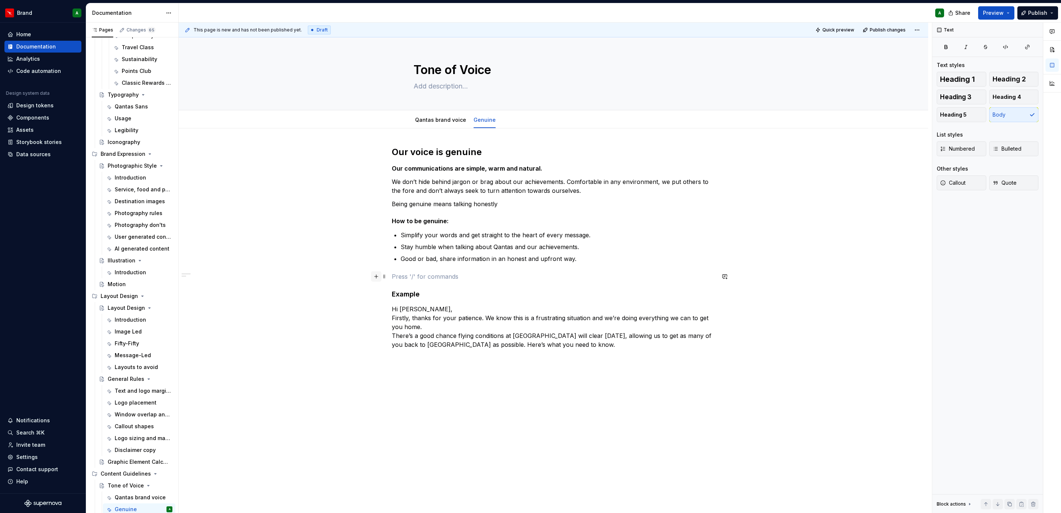
click at [374, 278] on button "button" at bounding box center [376, 276] width 10 height 10
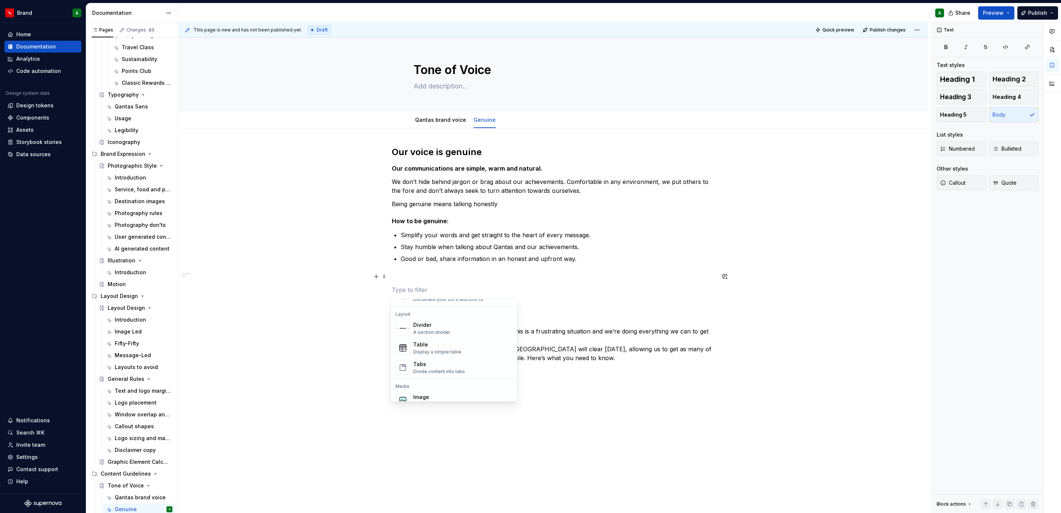
scroll to position [236, 0]
click at [439, 322] on div "Divider" at bounding box center [431, 323] width 37 height 7
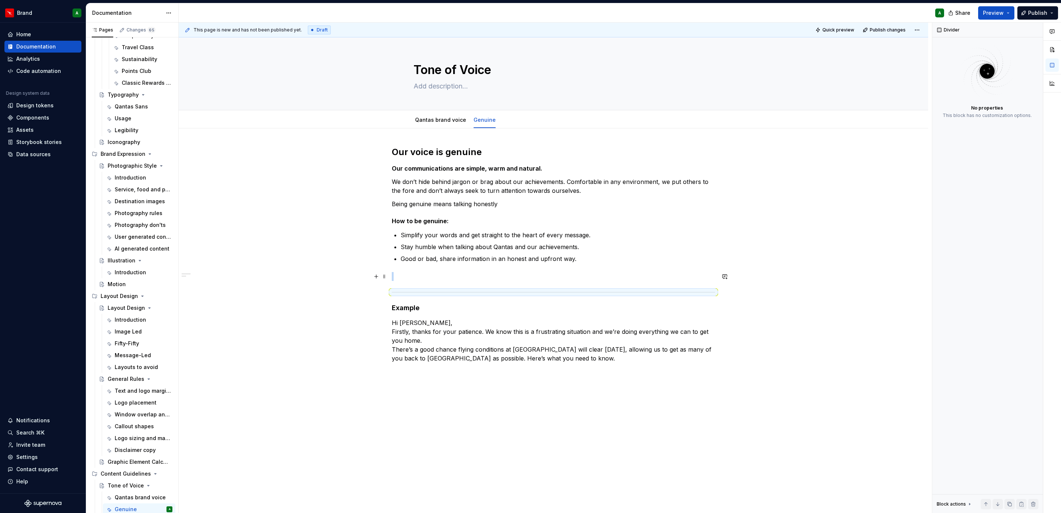
click at [421, 274] on p at bounding box center [553, 276] width 323 height 9
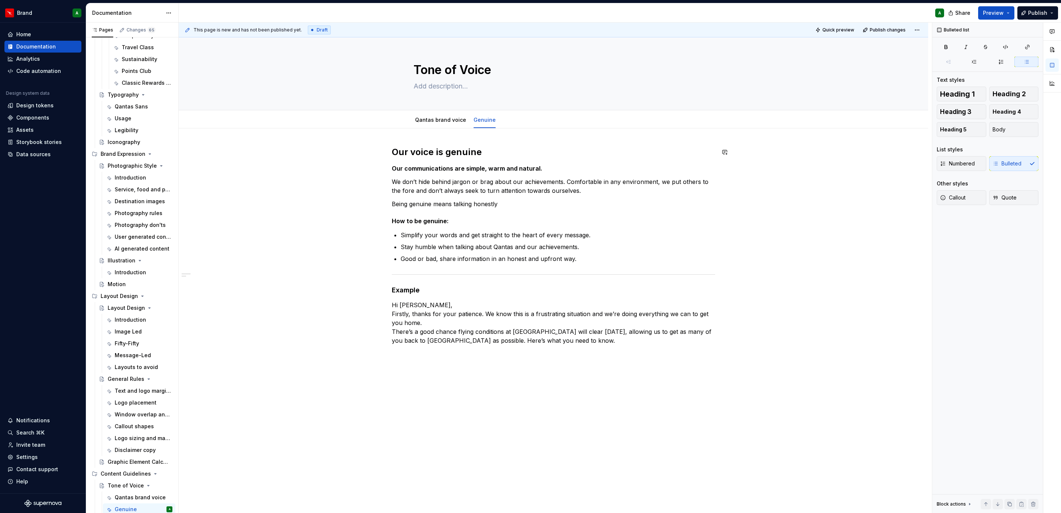
type textarea "*"
click at [506, 120] on button "Add tab" at bounding box center [518, 120] width 30 height 10
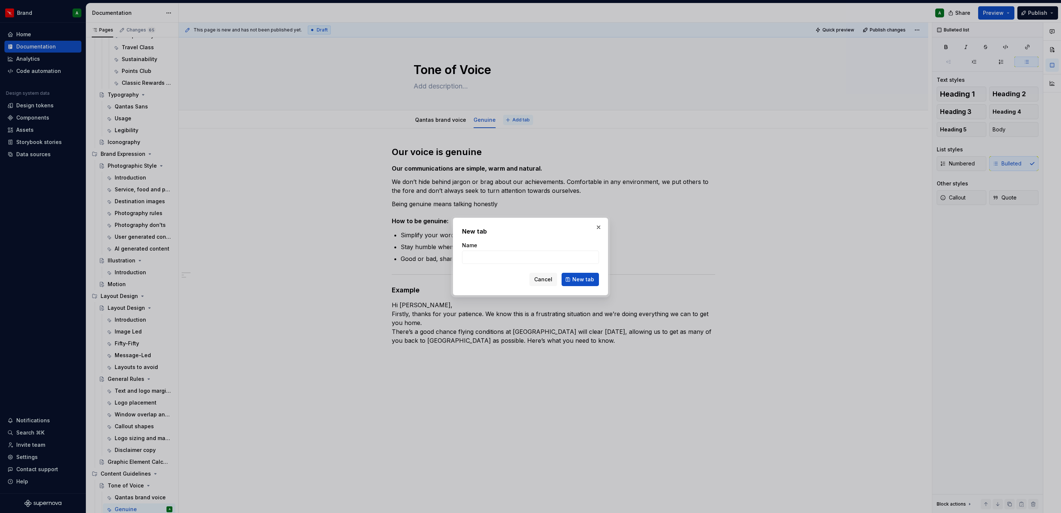
type input "R"
type textarea "*"
type input "Re"
type textarea "*"
type input "Relatable"
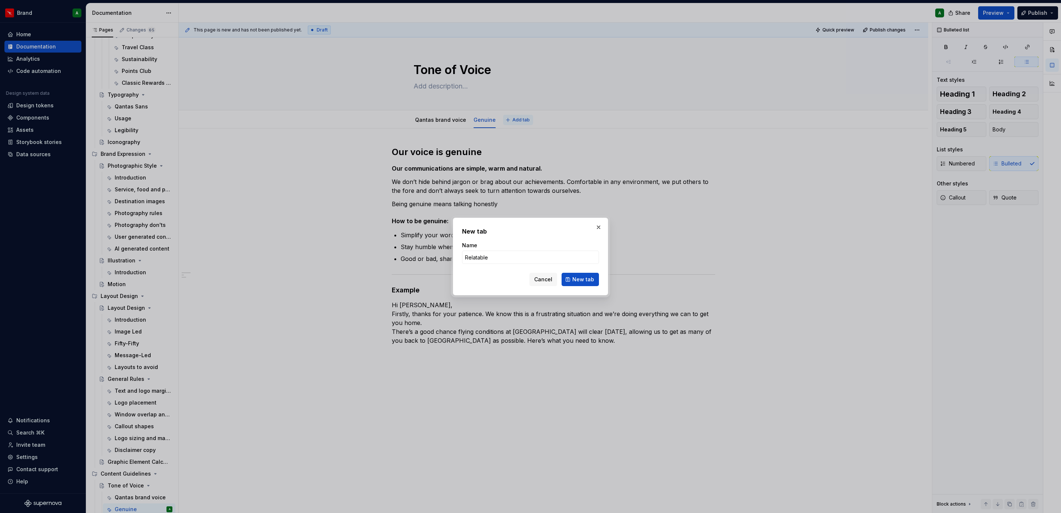
click button "New tab" at bounding box center [580, 279] width 37 height 13
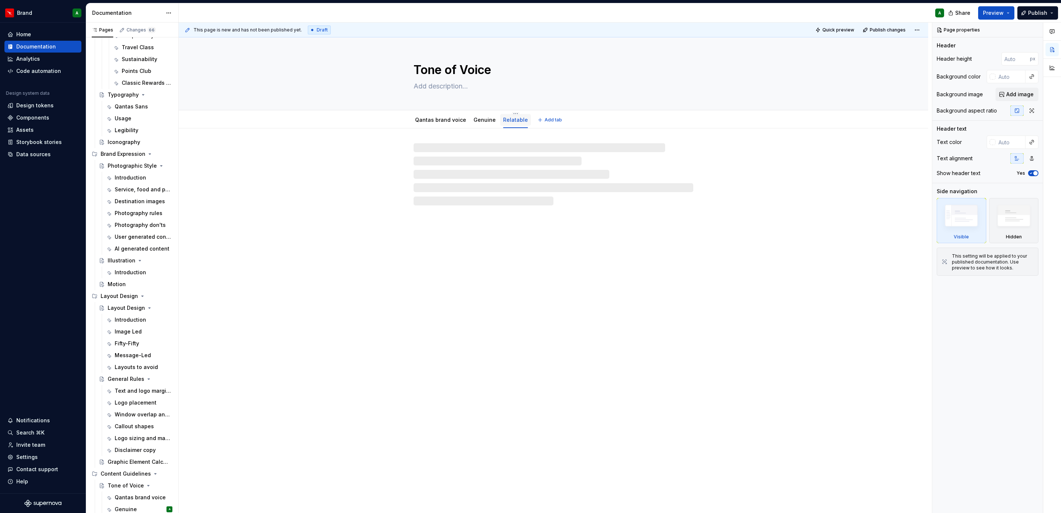
click at [519, 121] on link "Relatable" at bounding box center [515, 120] width 25 height 6
type textarea "*"
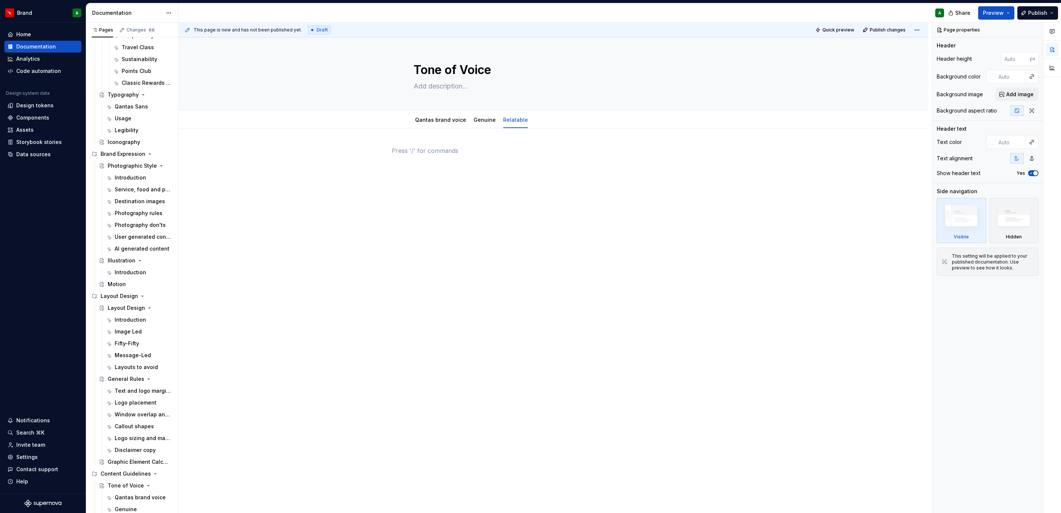
click at [490, 150] on p at bounding box center [553, 150] width 323 height 9
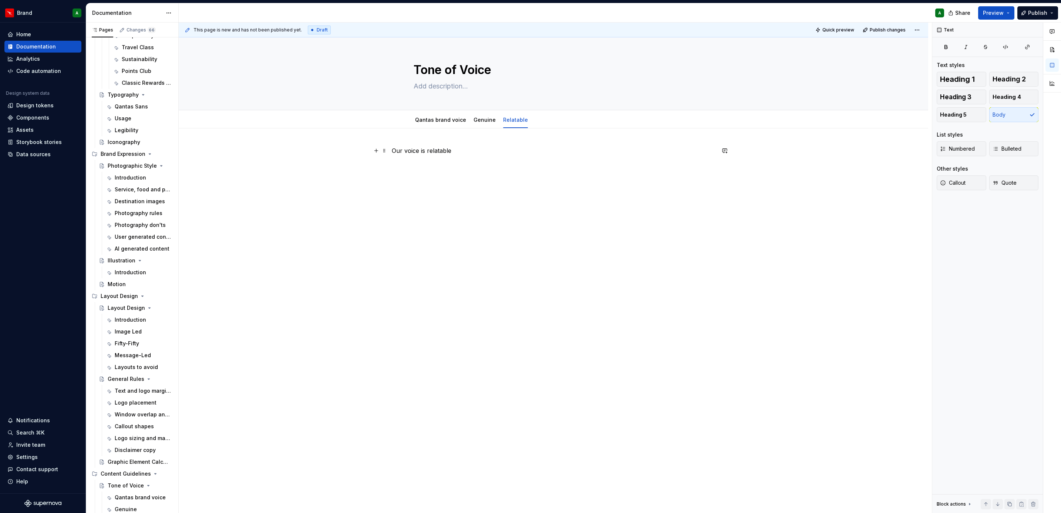
click at [440, 154] on p "Our voice is relatable" at bounding box center [553, 150] width 323 height 9
click at [1018, 79] on span "Heading 2" at bounding box center [1009, 78] width 33 height 7
click at [598, 165] on p at bounding box center [553, 168] width 323 height 9
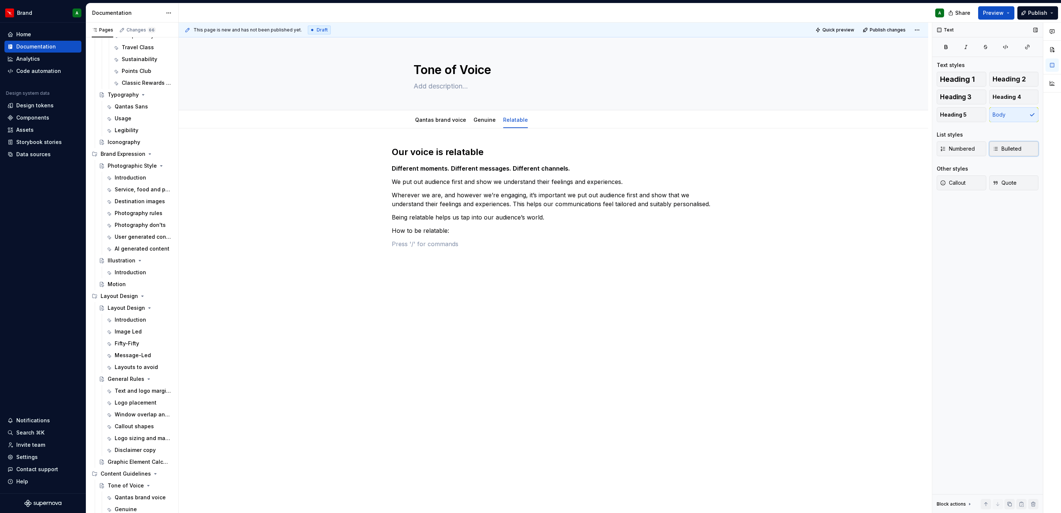
click at [1004, 145] on span "Bulleted" at bounding box center [1007, 148] width 29 height 7
click at [543, 226] on div "Our voice is relatable Different moments. Different messages. Different channel…" at bounding box center [553, 199] width 323 height 107
click at [499, 247] on p at bounding box center [558, 248] width 315 height 9
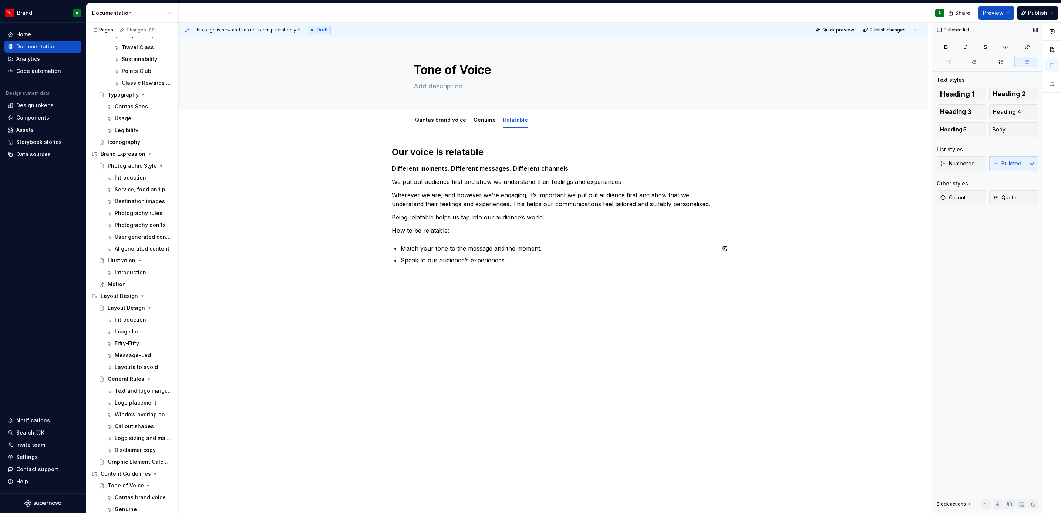
click at [519, 265] on div "Our voice is relatable Different moments. Different messages. Different channel…" at bounding box center [553, 209] width 323 height 127
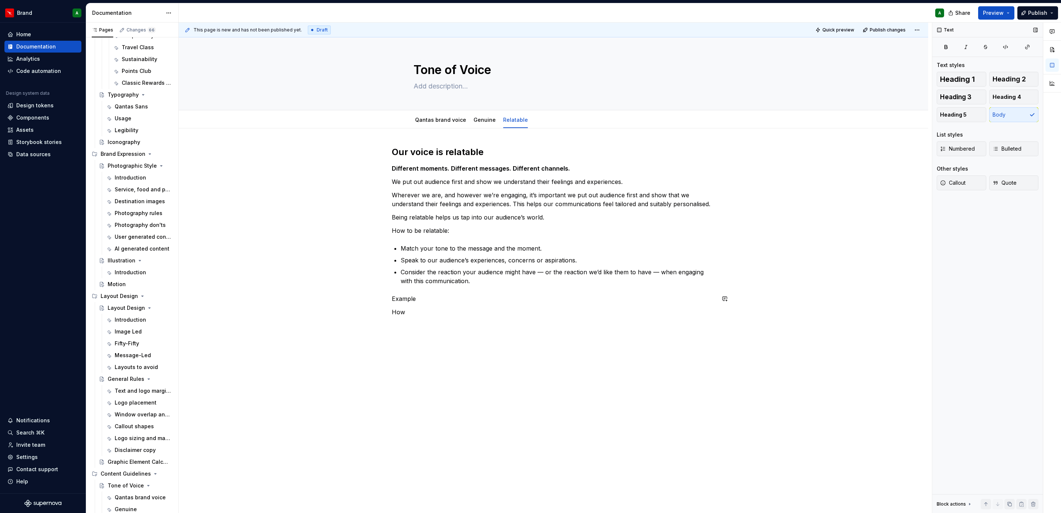
click at [423, 312] on p "How" at bounding box center [553, 312] width 323 height 9
click at [408, 310] on p "How How to prepare for your next long-haul flight There’s nothing better than t…" at bounding box center [553, 321] width 323 height 27
click at [574, 326] on p "How to prepare for your next long-haul flight There’s nothing better than touch…" at bounding box center [553, 321] width 323 height 27
click at [405, 304] on div "Our voice is relatable Different moments. Different messages. Different channel…" at bounding box center [553, 240] width 323 height 188
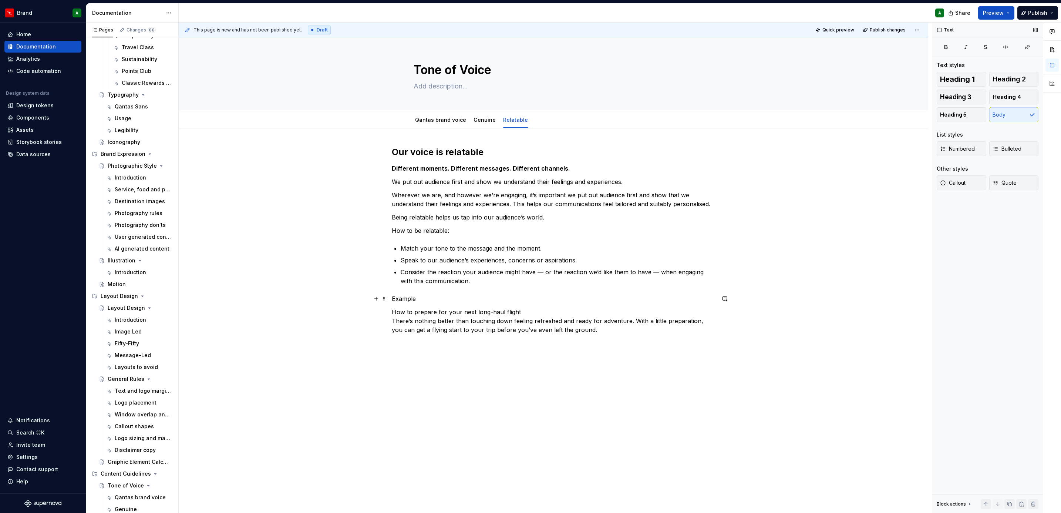
click at [405, 300] on p "Example" at bounding box center [553, 298] width 323 height 9
click at [964, 124] on div "Heading 1 Heading 2 Heading 3 Heading 4 Heading 5 Body List styles Numbered Bul…" at bounding box center [988, 135] width 102 height 127
click at [956, 108] on button "Heading 5" at bounding box center [962, 114] width 50 height 15
click at [509, 282] on p "Consider the reaction your audience might have — or the reaction we’d like them…" at bounding box center [558, 277] width 315 height 18
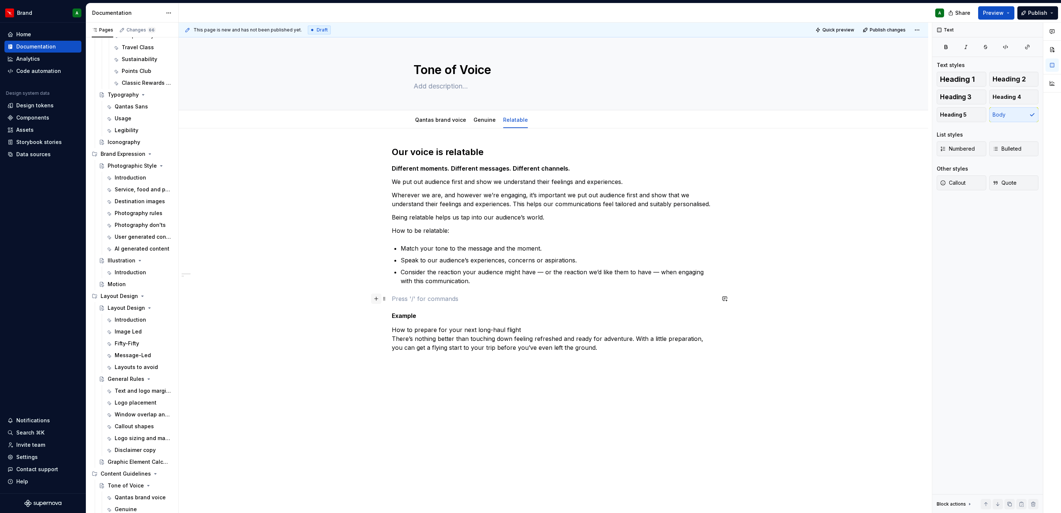
click at [375, 298] on button "button" at bounding box center [376, 298] width 10 height 10
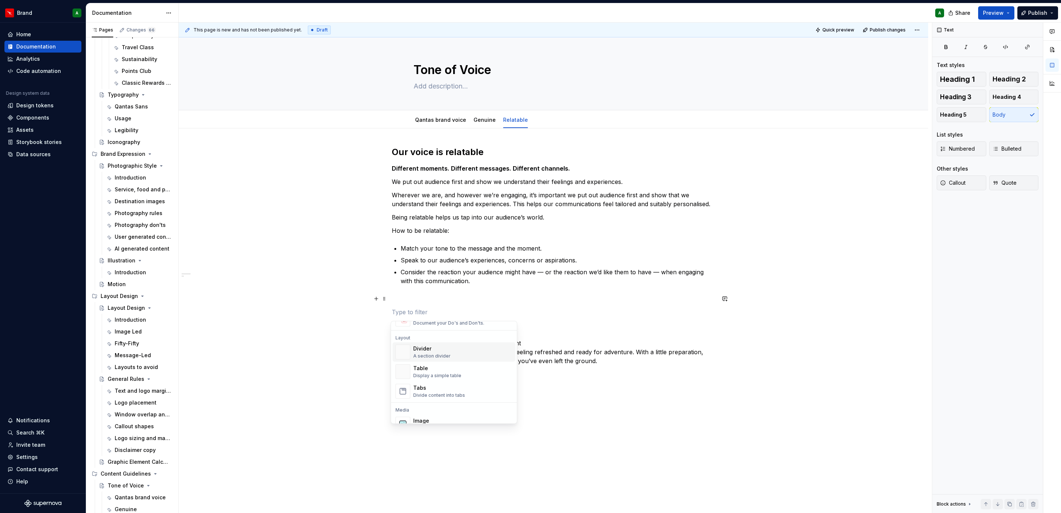
scroll to position [234, 0]
click at [442, 354] on div "A section divider" at bounding box center [431, 356] width 37 height 6
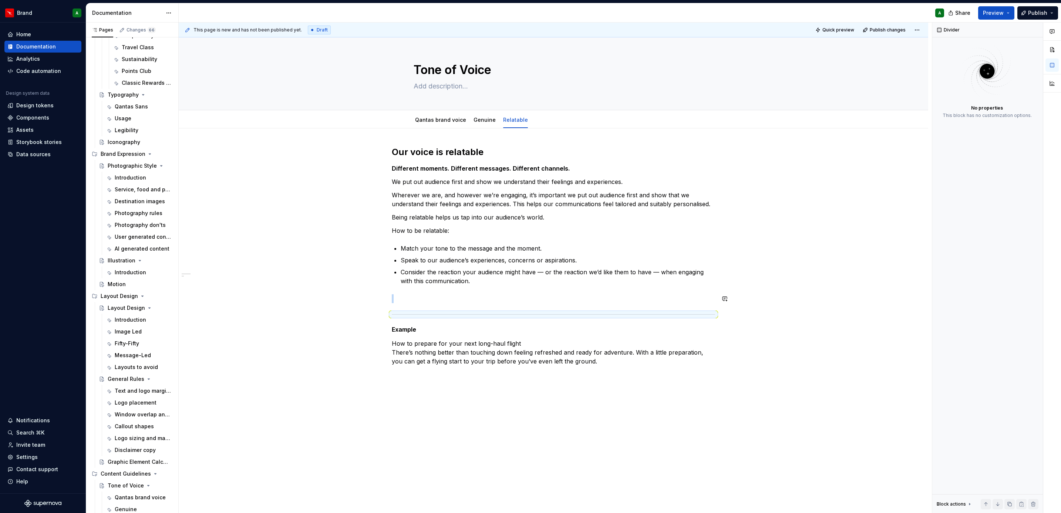
click at [422, 292] on div "Our voice is relatable Different moments. Different messages. Different channel…" at bounding box center [553, 255] width 323 height 219
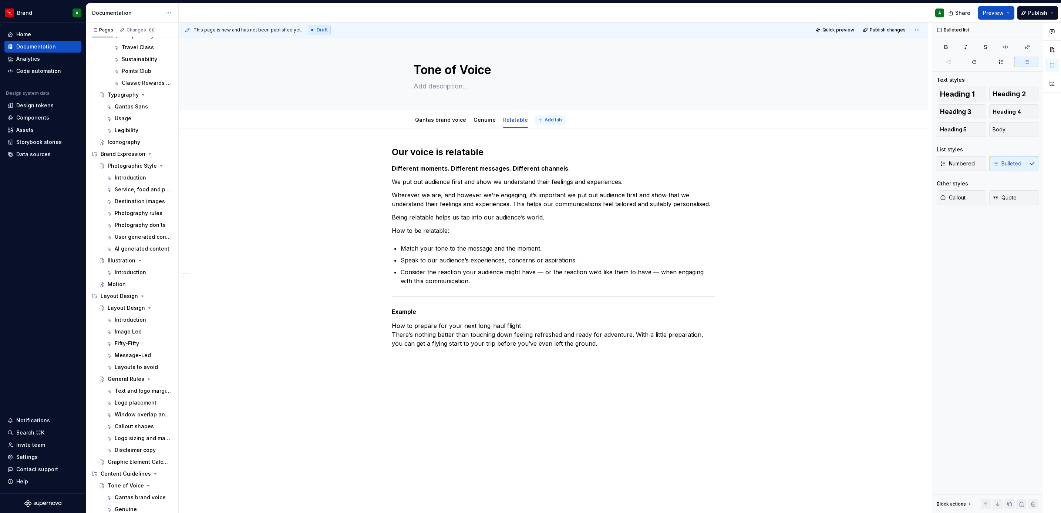
click at [545, 121] on span "Add tab" at bounding box center [553, 120] width 17 height 6
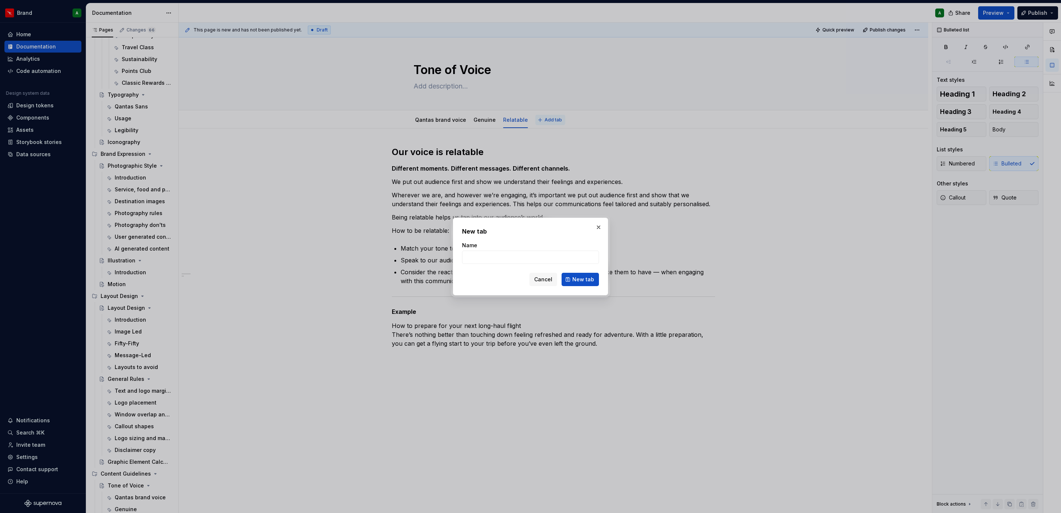
type textarea "*"
type input "PO"
type textarea "*"
type input "Positively inspiring"
click button "New tab" at bounding box center [580, 279] width 37 height 13
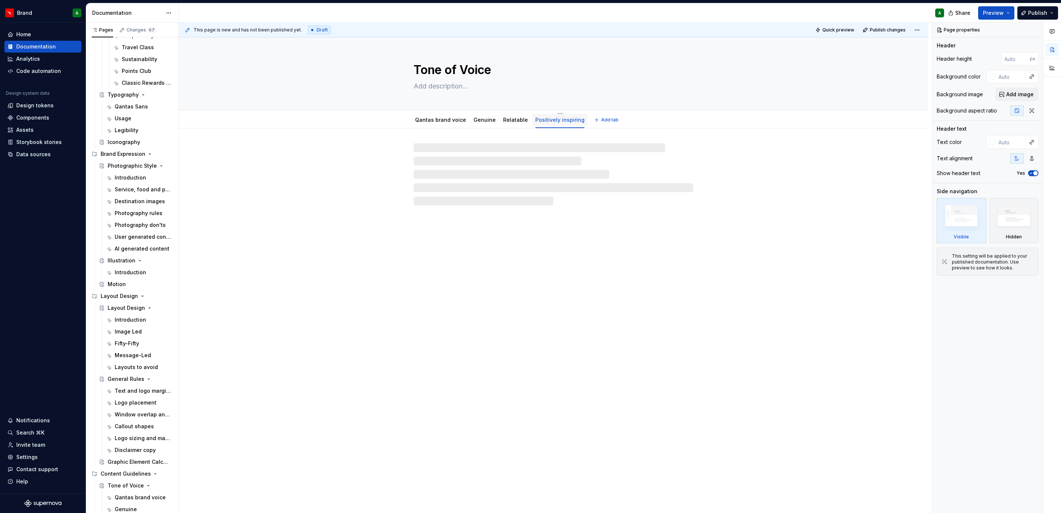
click at [556, 120] on link "Positively inspiring" at bounding box center [560, 120] width 49 height 6
click at [531, 156] on div at bounding box center [554, 174] width 280 height 62
type textarea "*"
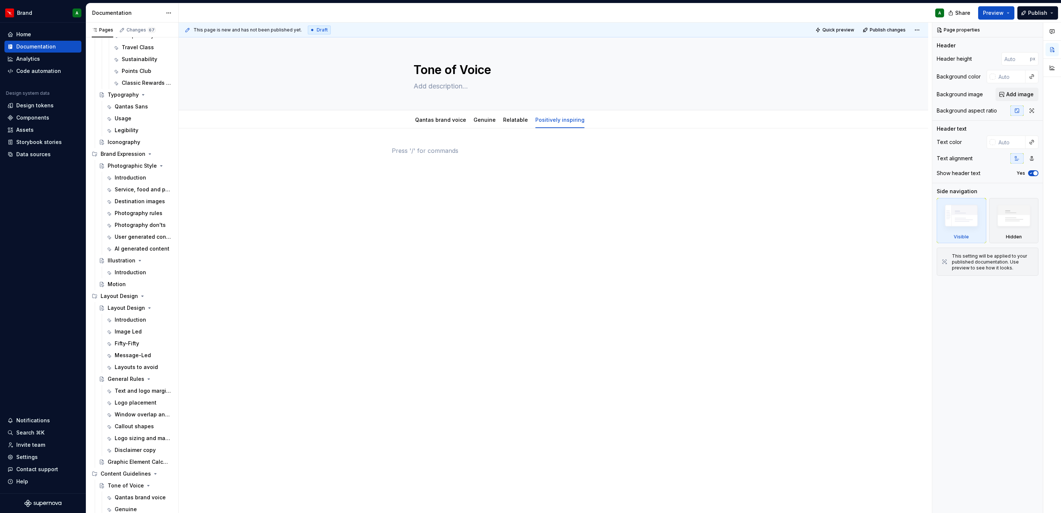
click at [489, 159] on div at bounding box center [553, 160] width 323 height 28
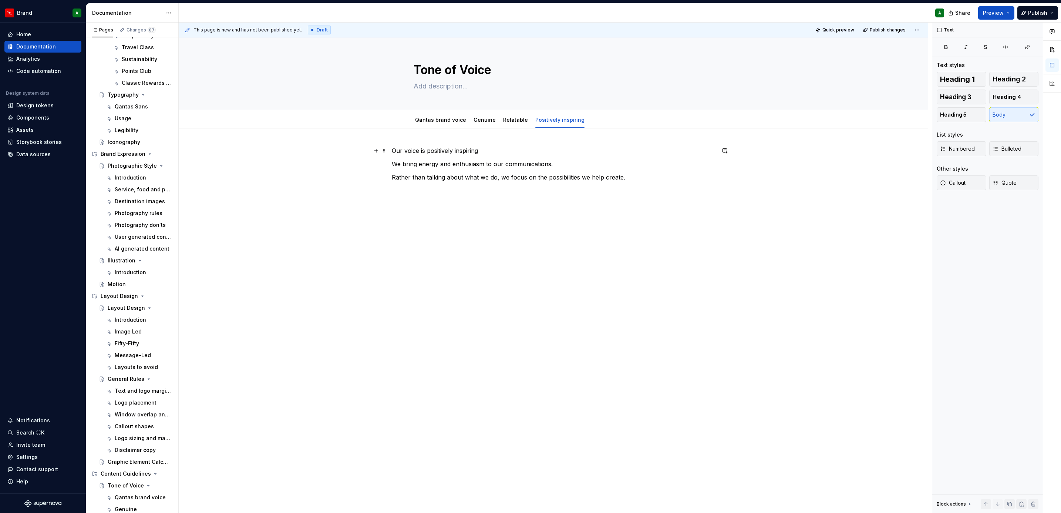
click at [467, 154] on p "Our voice is positively inspiring" at bounding box center [553, 150] width 323 height 9
click at [1015, 77] on span "Heading 2" at bounding box center [1009, 78] width 33 height 7
click at [547, 172] on p "We bring energy and enthusiasm to our communications." at bounding box center [553, 168] width 323 height 9
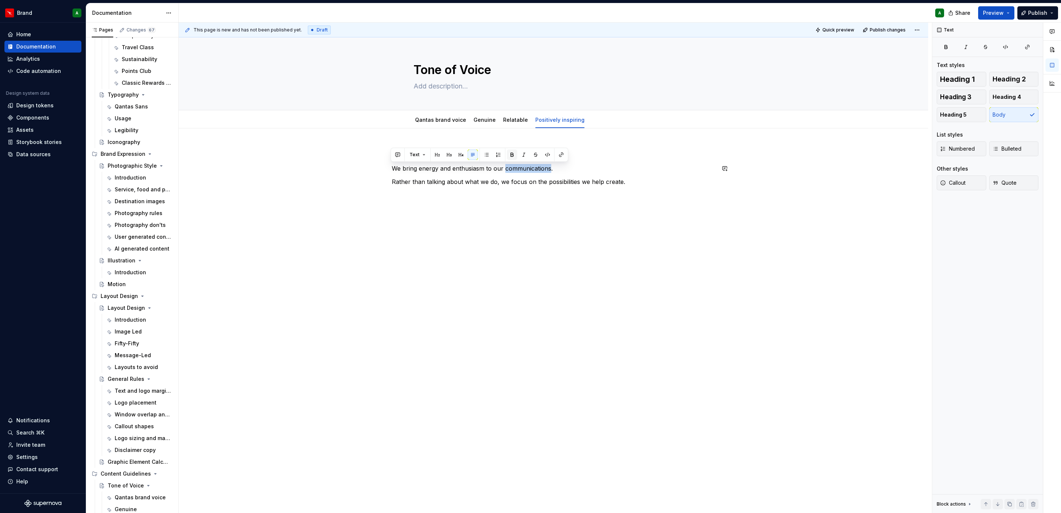
click at [515, 155] on button "button" at bounding box center [512, 155] width 10 height 10
click at [524, 212] on div "Our voice is positively inspiring We bring energy and enthusiasm to our communi…" at bounding box center [554, 238] width 750 height 221
click at [1018, 149] on span "Bulleted" at bounding box center [1007, 148] width 29 height 7
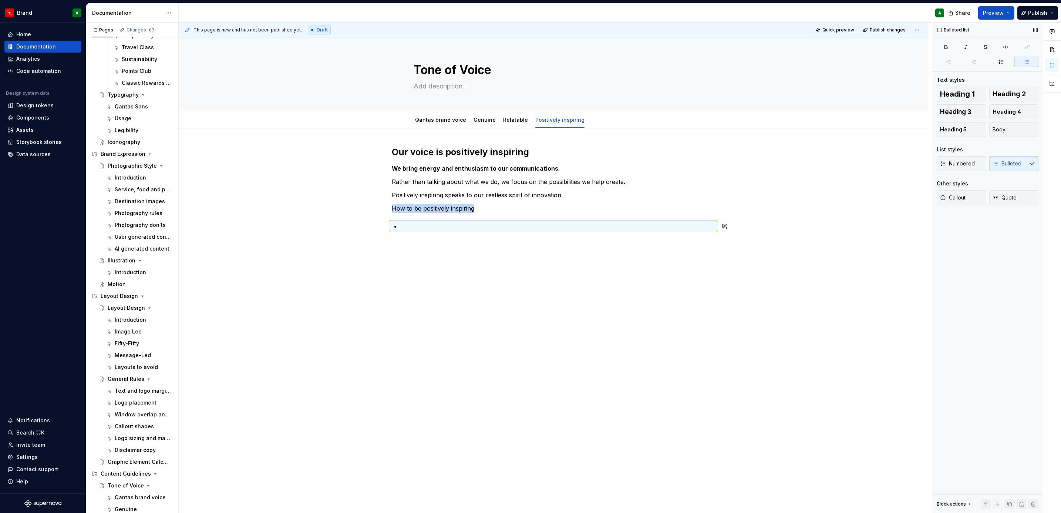
click at [504, 217] on div "Our voice is positively inspiring We bring energy and enthusiasm to our communi…" at bounding box center [553, 188] width 323 height 84
click at [448, 228] on p at bounding box center [558, 226] width 315 height 9
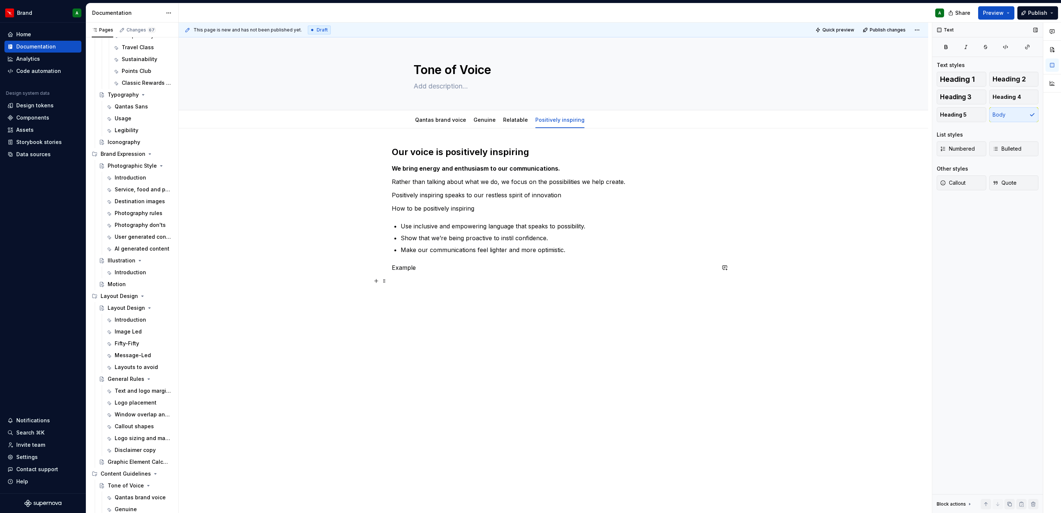
click at [381, 292] on div "Our voice is positively inspiring We bring energy and enthusiasm to our communi…" at bounding box center [554, 288] width 750 height 320
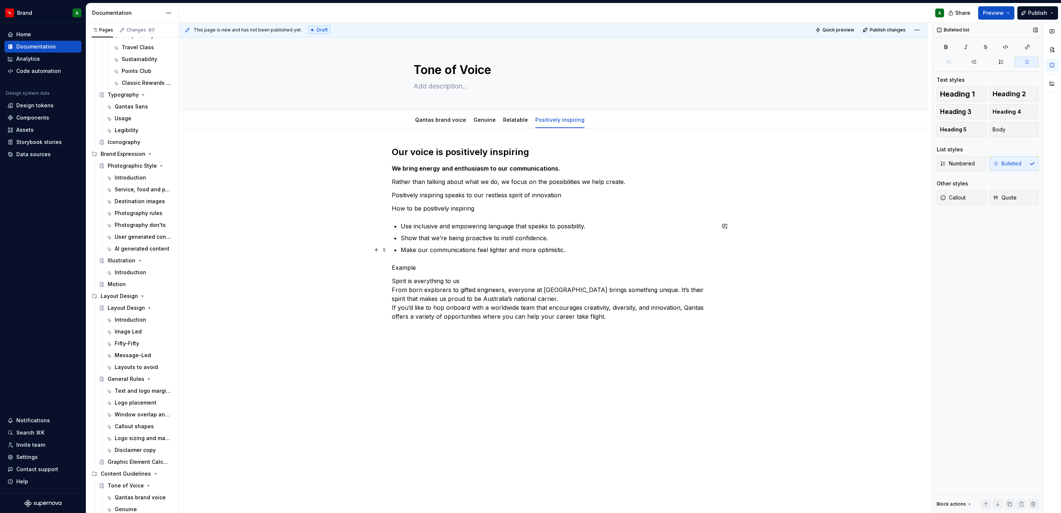
click at [585, 244] on ul "Use inclusive and empowering language that speaks to possibility. Show that we’…" at bounding box center [558, 238] width 315 height 33
click at [577, 250] on p "Make our communications feel lighter and more optimistic." at bounding box center [558, 249] width 315 height 9
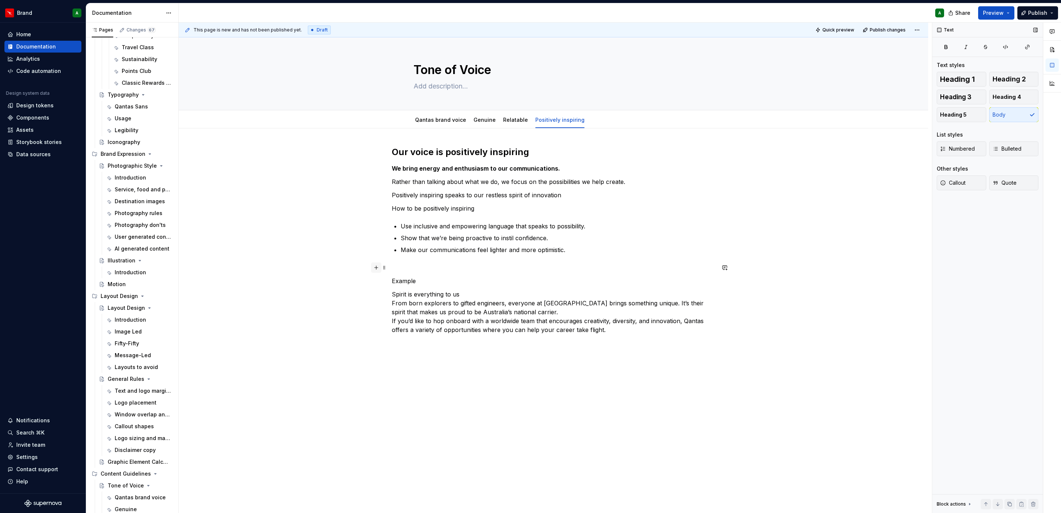
click at [376, 268] on button "button" at bounding box center [376, 267] width 10 height 10
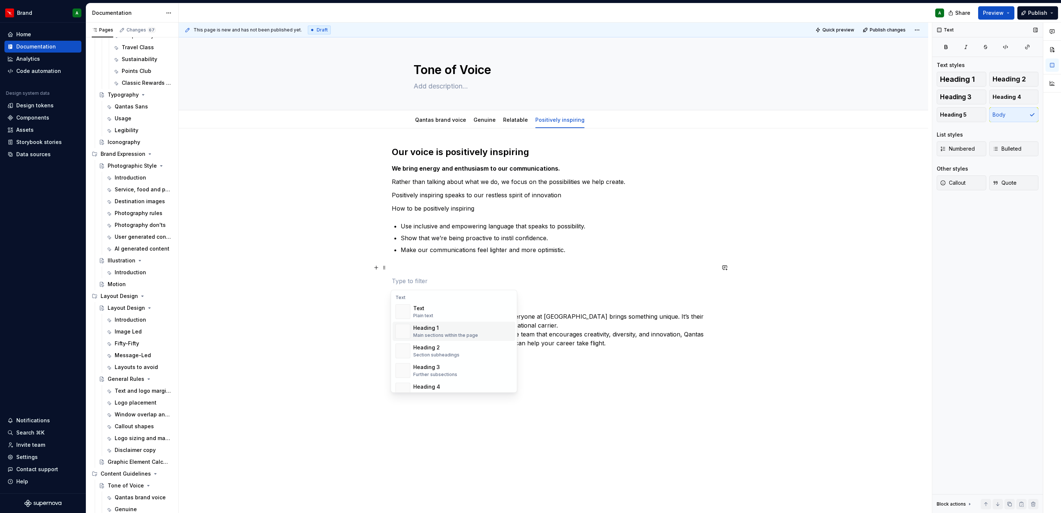
scroll to position [202, 0]
click at [439, 353] on div "A section divider" at bounding box center [431, 356] width 37 height 6
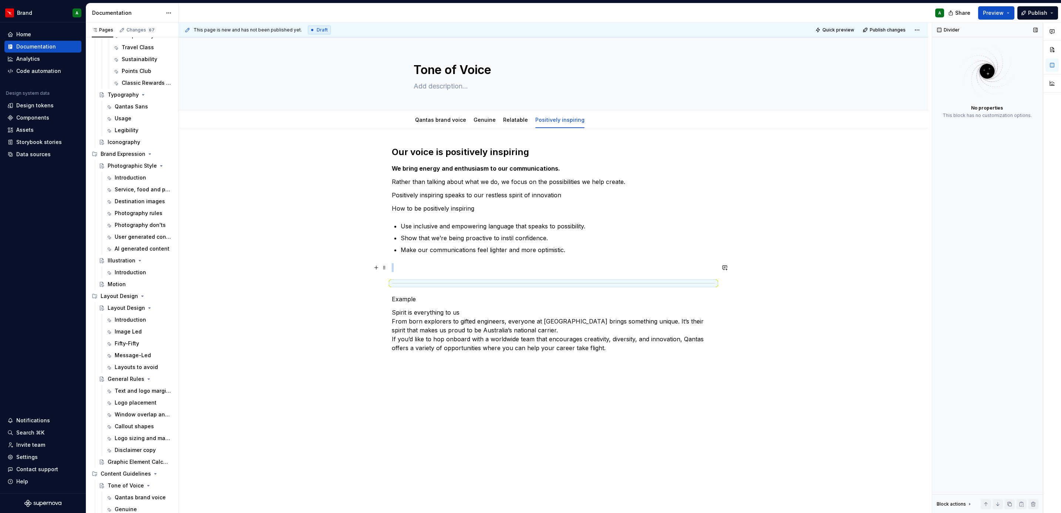
click at [429, 266] on p at bounding box center [553, 267] width 323 height 9
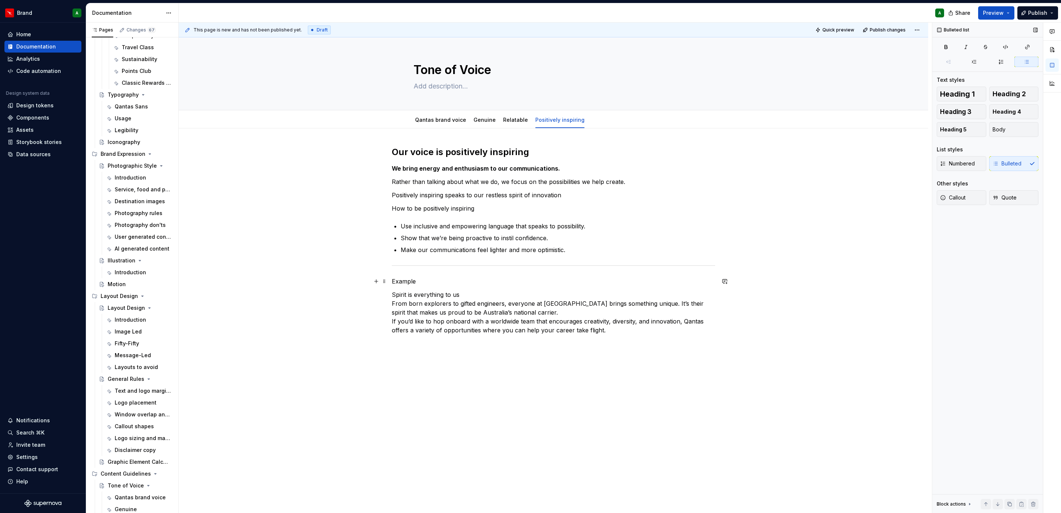
click at [403, 281] on p "Example" at bounding box center [553, 281] width 323 height 9
click at [955, 114] on span "Heading 5" at bounding box center [953, 114] width 27 height 7
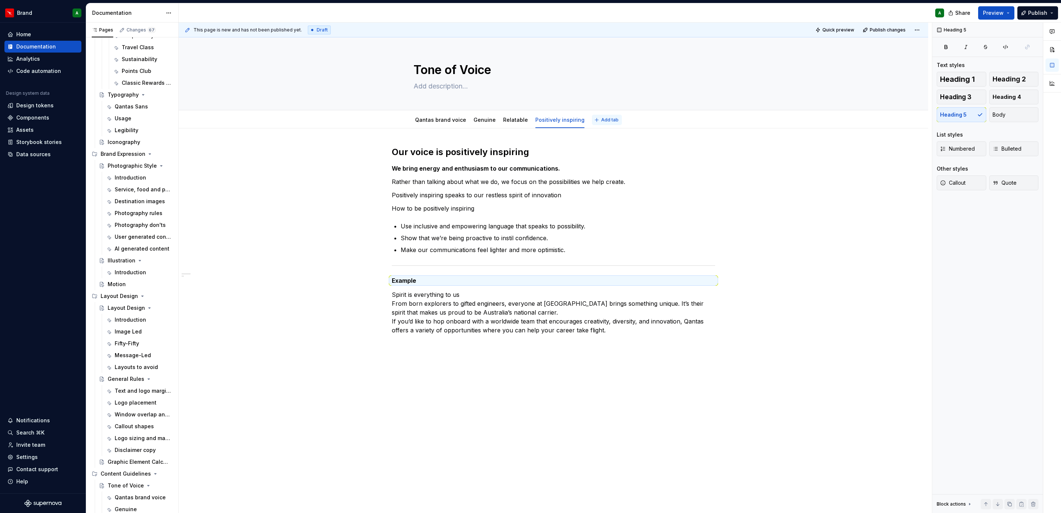
click at [593, 123] on button "Add tab" at bounding box center [607, 120] width 30 height 10
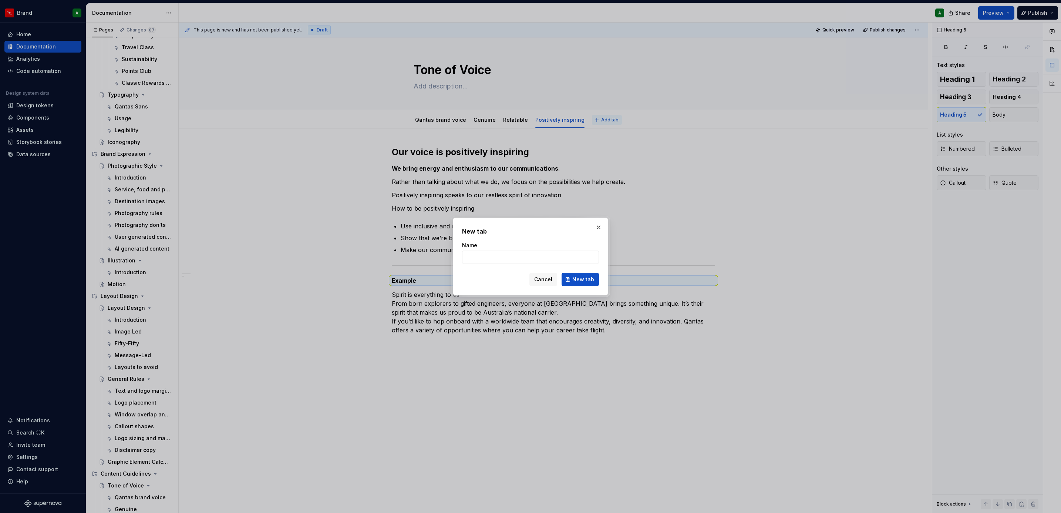
type textarea "*"
type input "Voice Rules"
click button "New tab" at bounding box center [580, 279] width 37 height 13
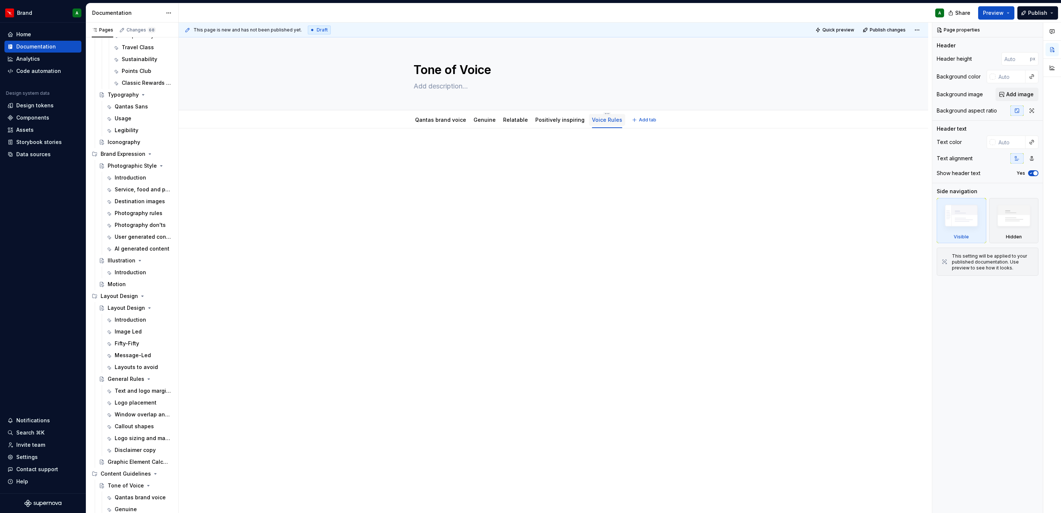
click at [601, 118] on link "Voice Rules" at bounding box center [607, 120] width 30 height 6
click at [600, 120] on link "Voice Rules" at bounding box center [607, 120] width 30 height 6
drag, startPoint x: 594, startPoint y: 121, endPoint x: 513, endPoint y: 192, distance: 107.8
click at [513, 192] on div at bounding box center [554, 232] width 750 height 209
click at [597, 113] on html "Brand A Home Documentation Analytics Code automation Design system data Design …" at bounding box center [530, 256] width 1061 height 513
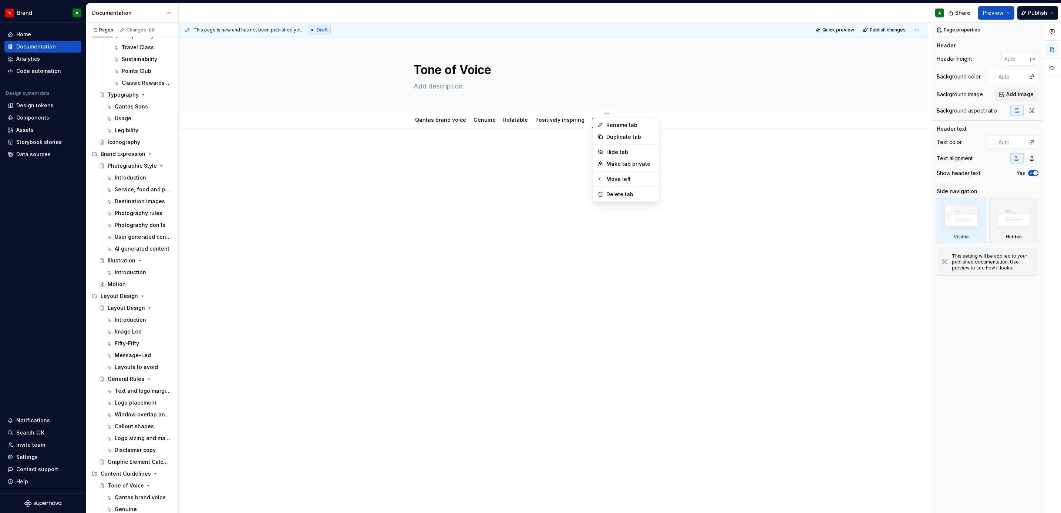
type textarea "*"
click at [633, 122] on div "Rename tab" at bounding box center [631, 124] width 48 height 7
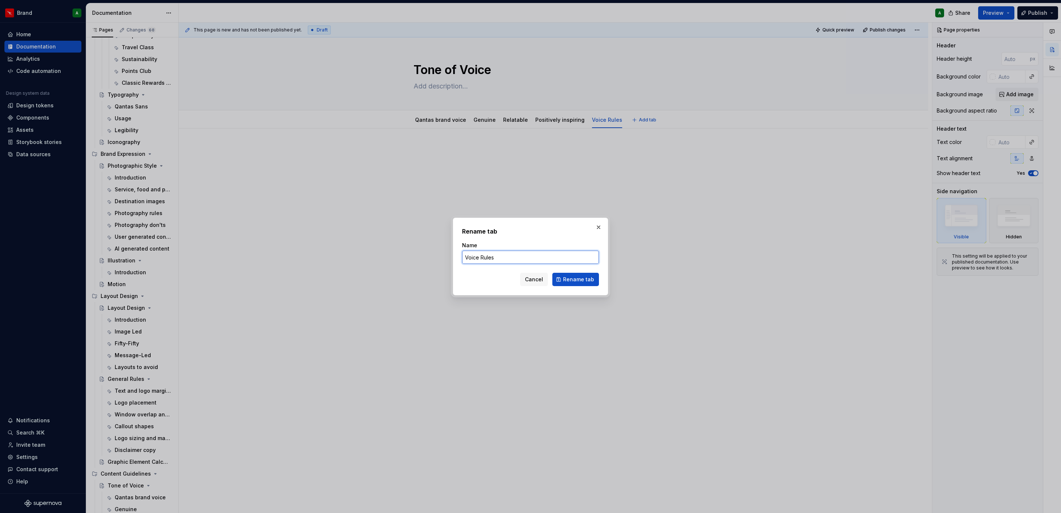
click at [483, 255] on input "Voice Rules" at bounding box center [530, 257] width 137 height 13
type input "Voice rules"
click button "Rename tab" at bounding box center [576, 279] width 47 height 13
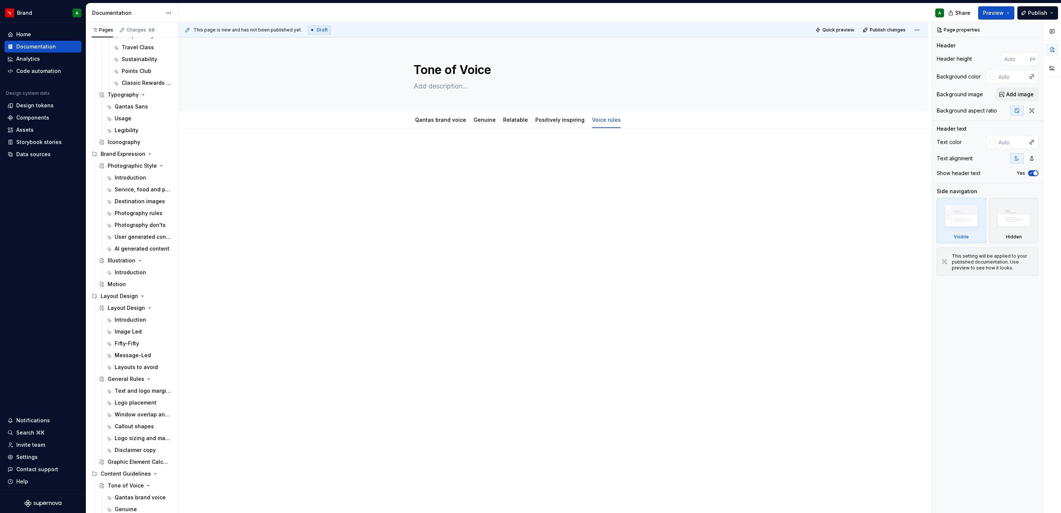
click at [610, 241] on div at bounding box center [554, 232] width 750 height 209
type textarea "*"
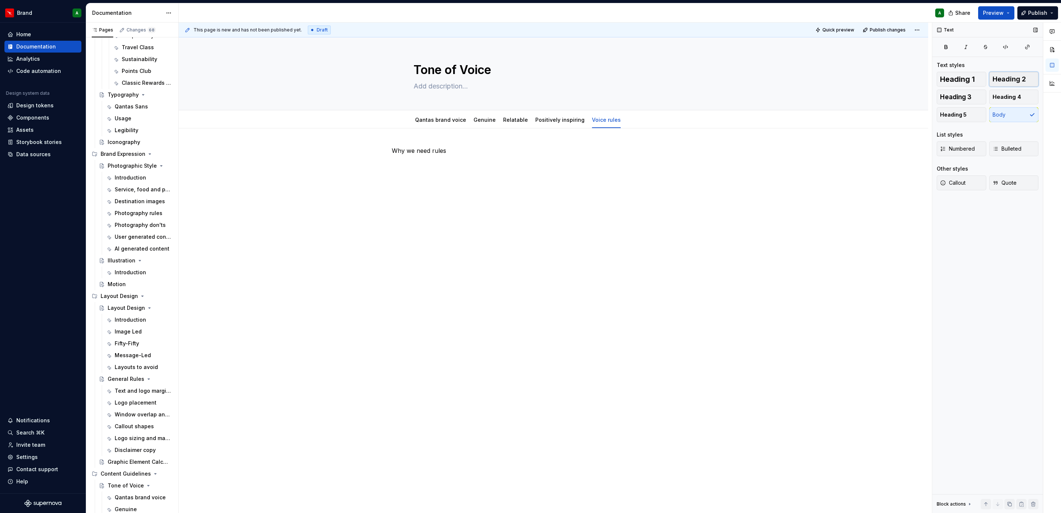
click at [1018, 80] on span "Heading 2" at bounding box center [1009, 78] width 33 height 7
click at [558, 235] on div "Why we need rules" at bounding box center [554, 232] width 750 height 209
type textarea "*"
